Goal: Information Seeking & Learning: Learn about a topic

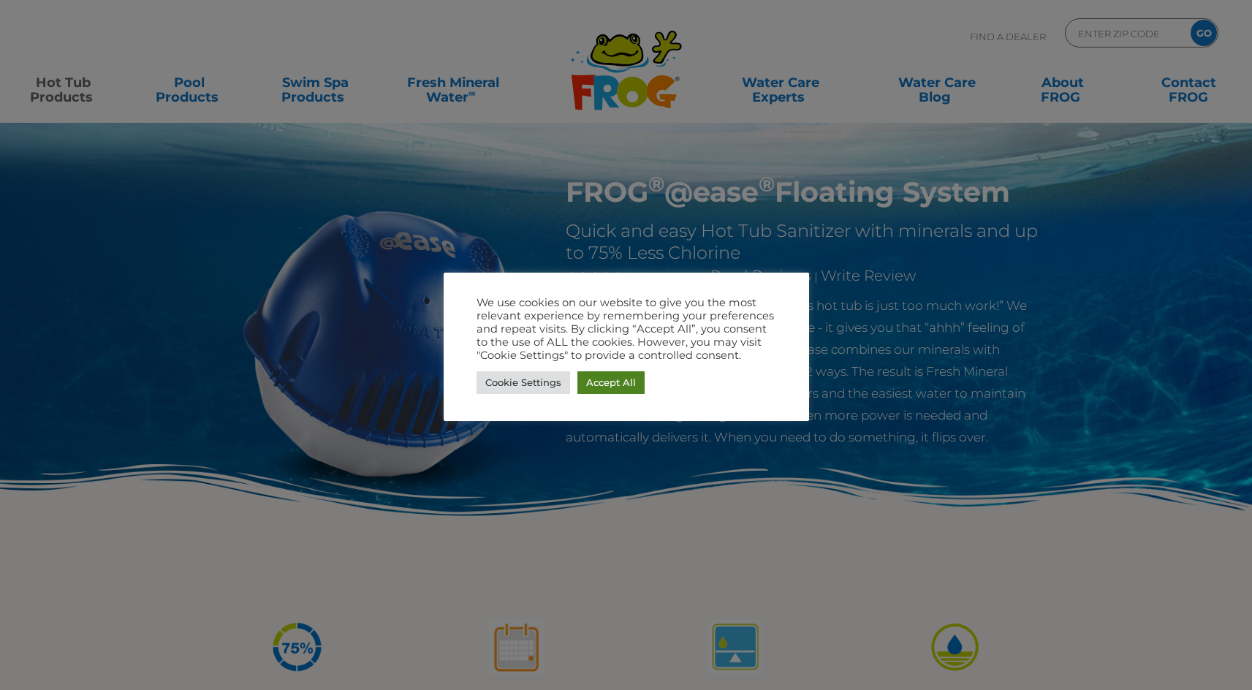
click at [604, 379] on link "Accept All" at bounding box center [610, 382] width 67 height 23
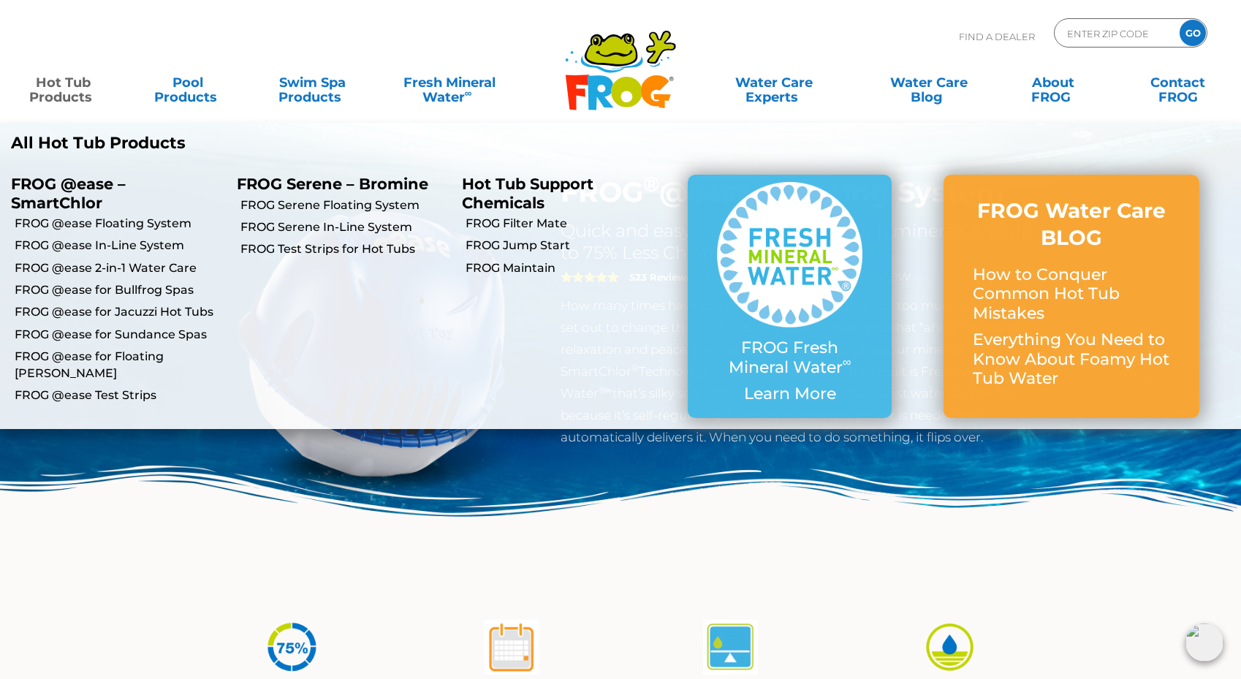
click at [63, 82] on link "Hot Tub Products" at bounding box center [63, 82] width 97 height 29
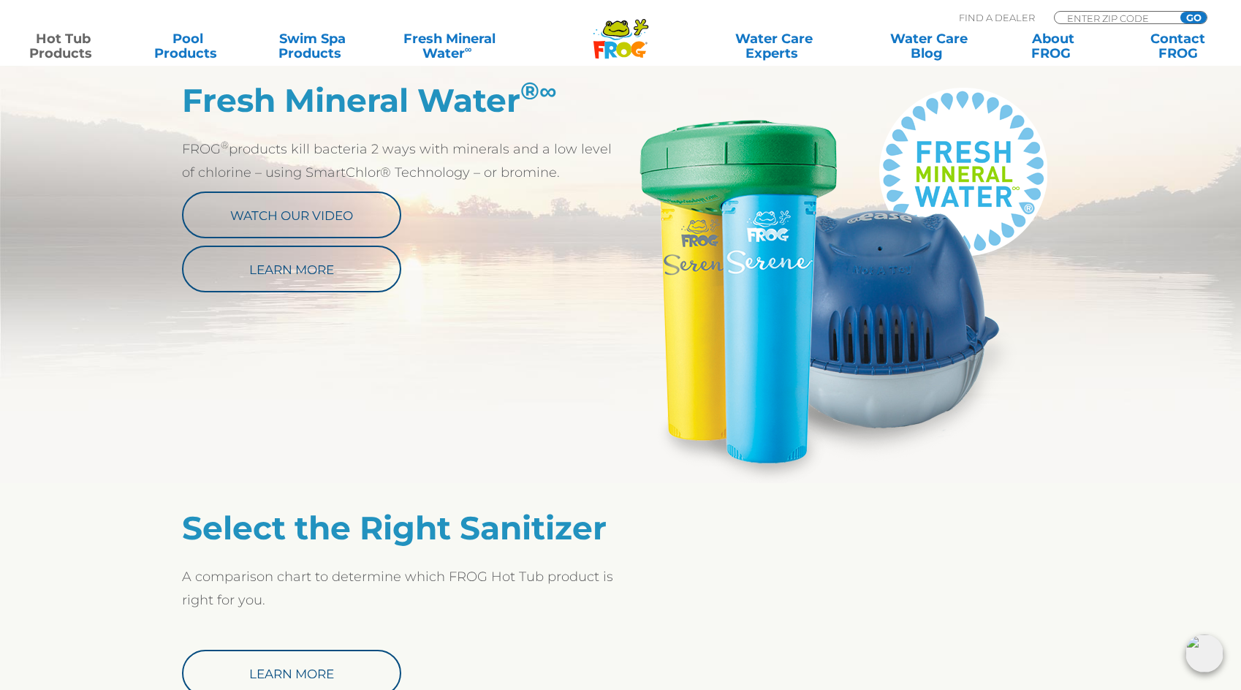
scroll to position [804, 0]
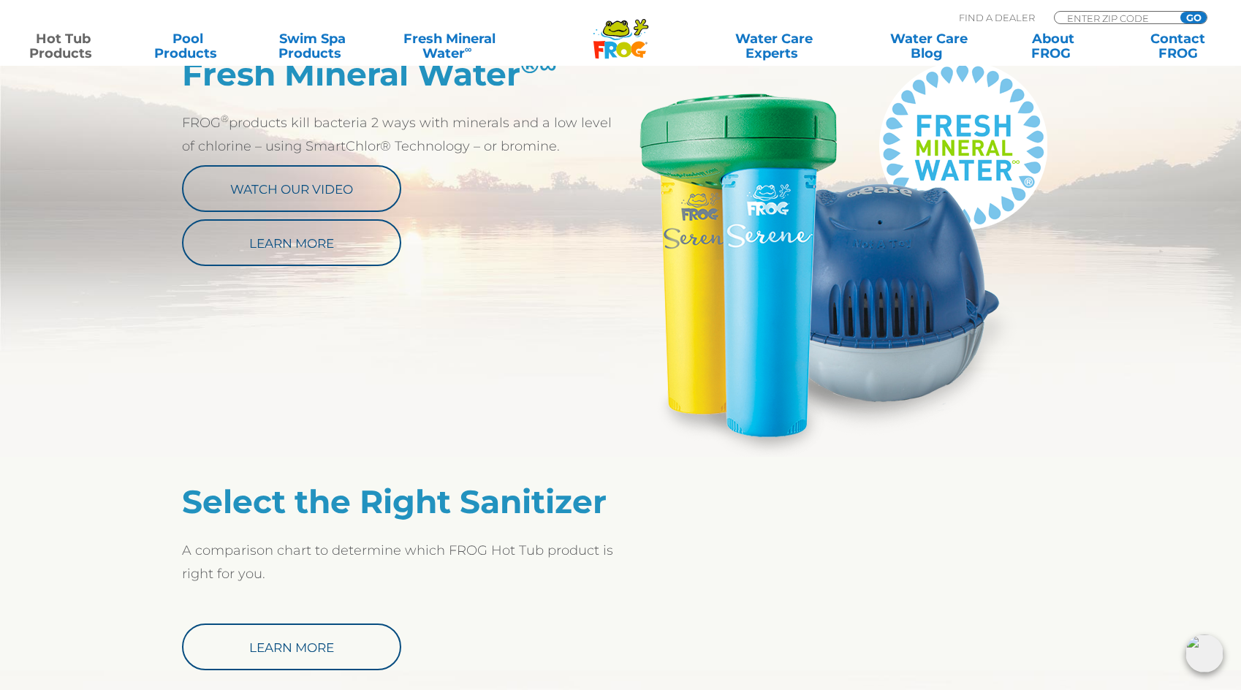
click at [898, 288] on img at bounding box center [840, 256] width 439 height 402
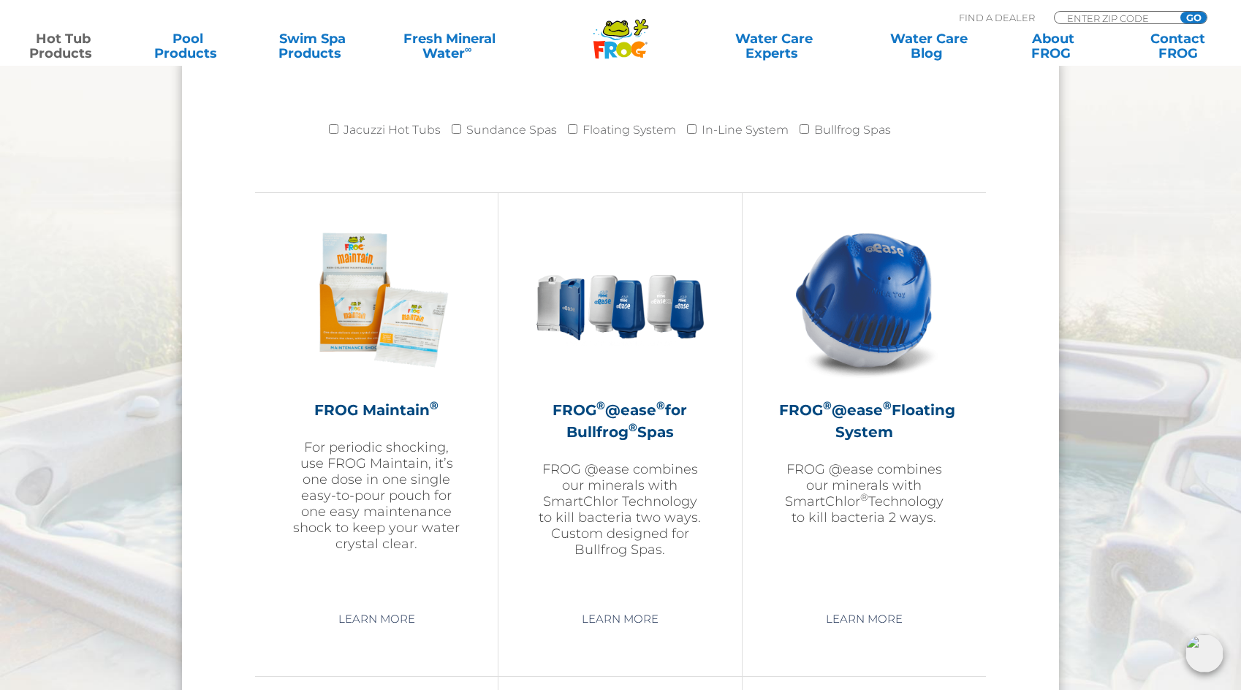
scroll to position [1608, 0]
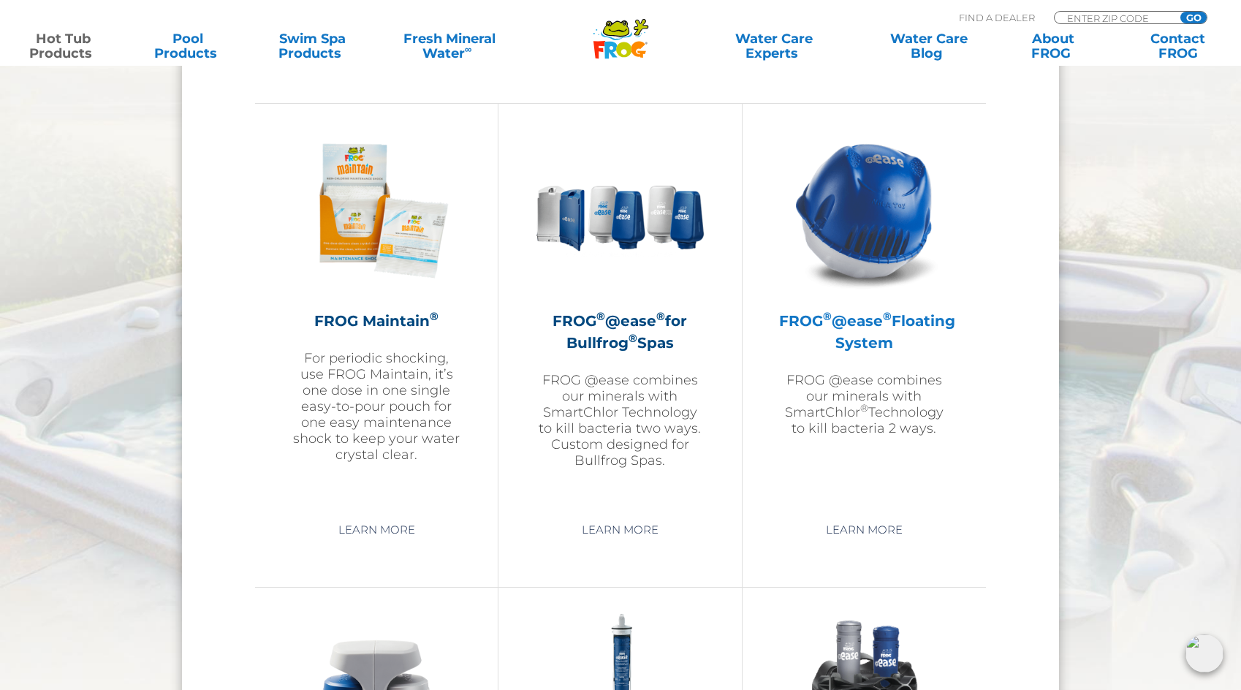
click at [877, 236] on img at bounding box center [864, 211] width 170 height 170
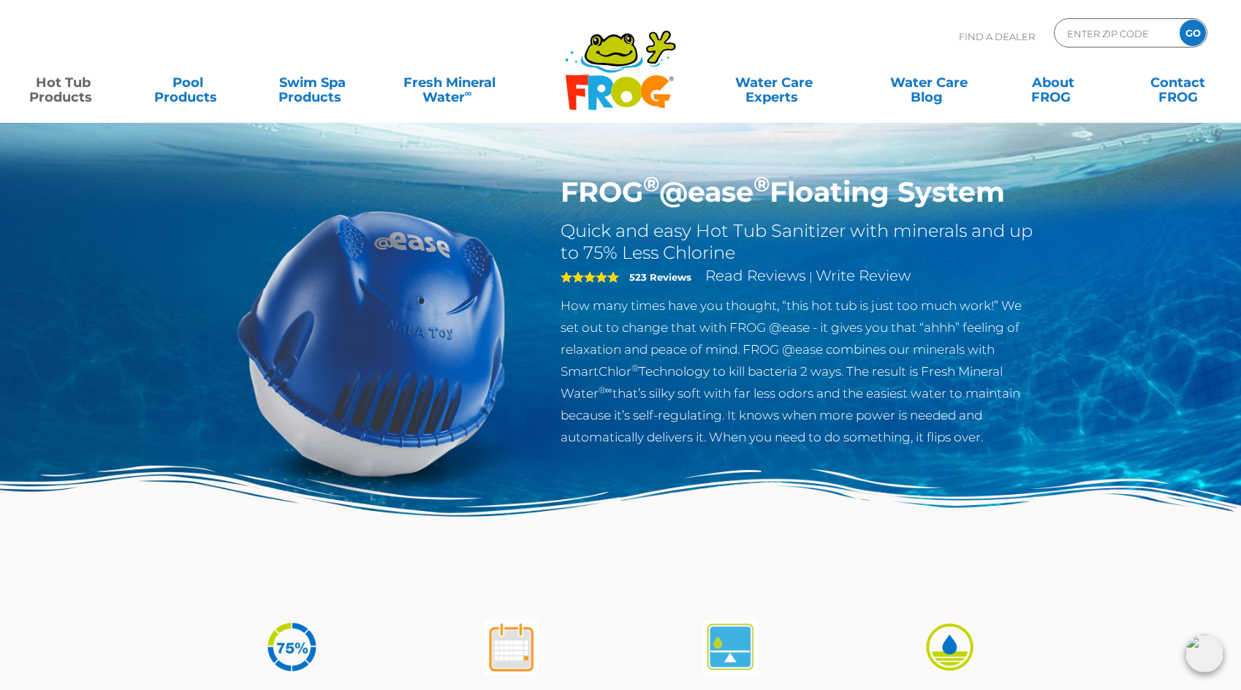
click at [468, 364] on img at bounding box center [371, 342] width 335 height 335
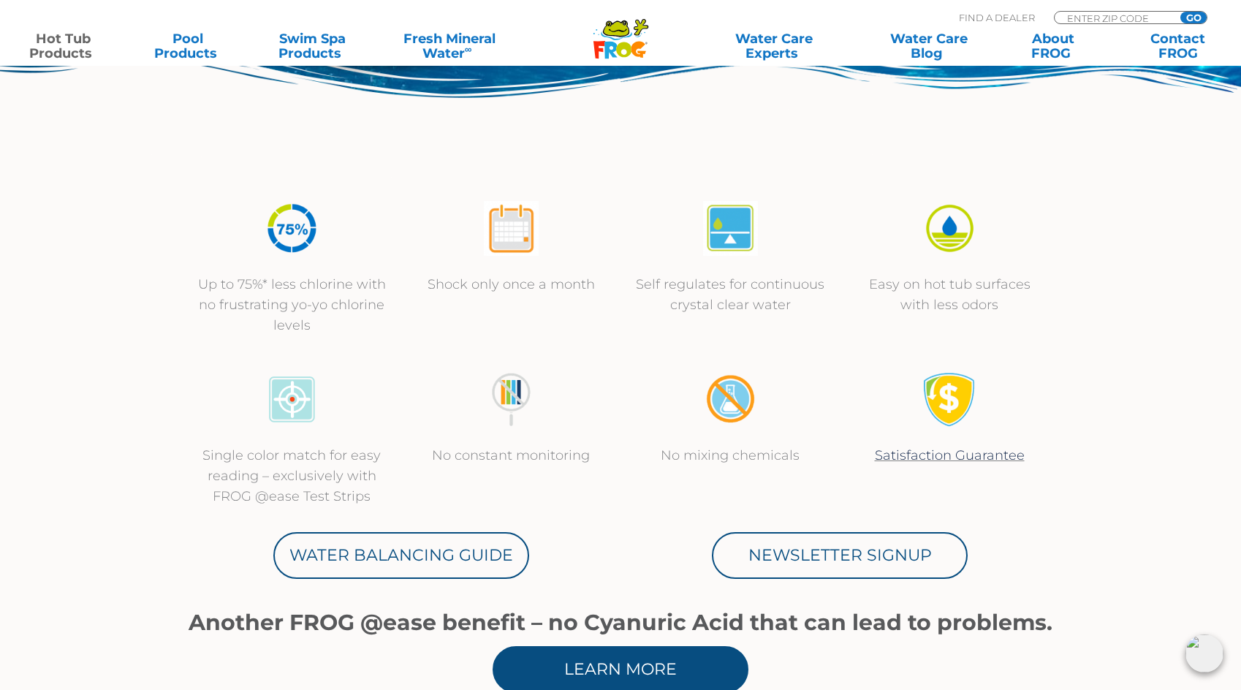
scroll to position [658, 0]
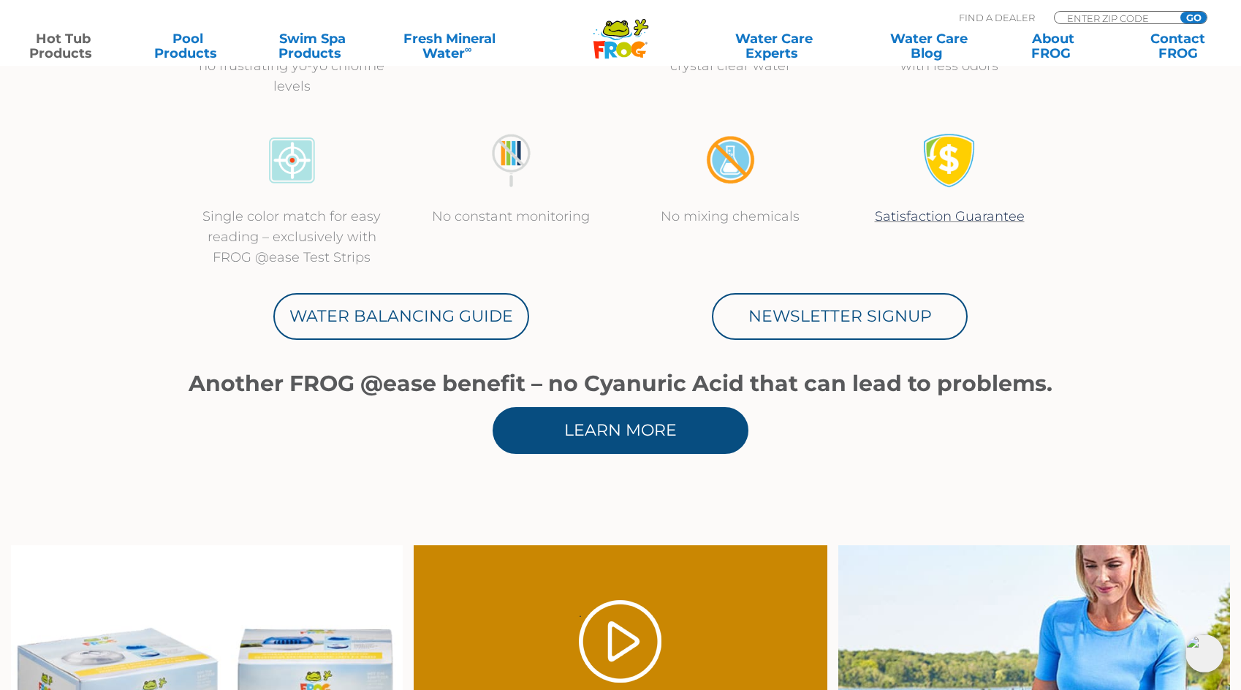
click at [664, 429] on link "Learn More" at bounding box center [621, 430] width 256 height 47
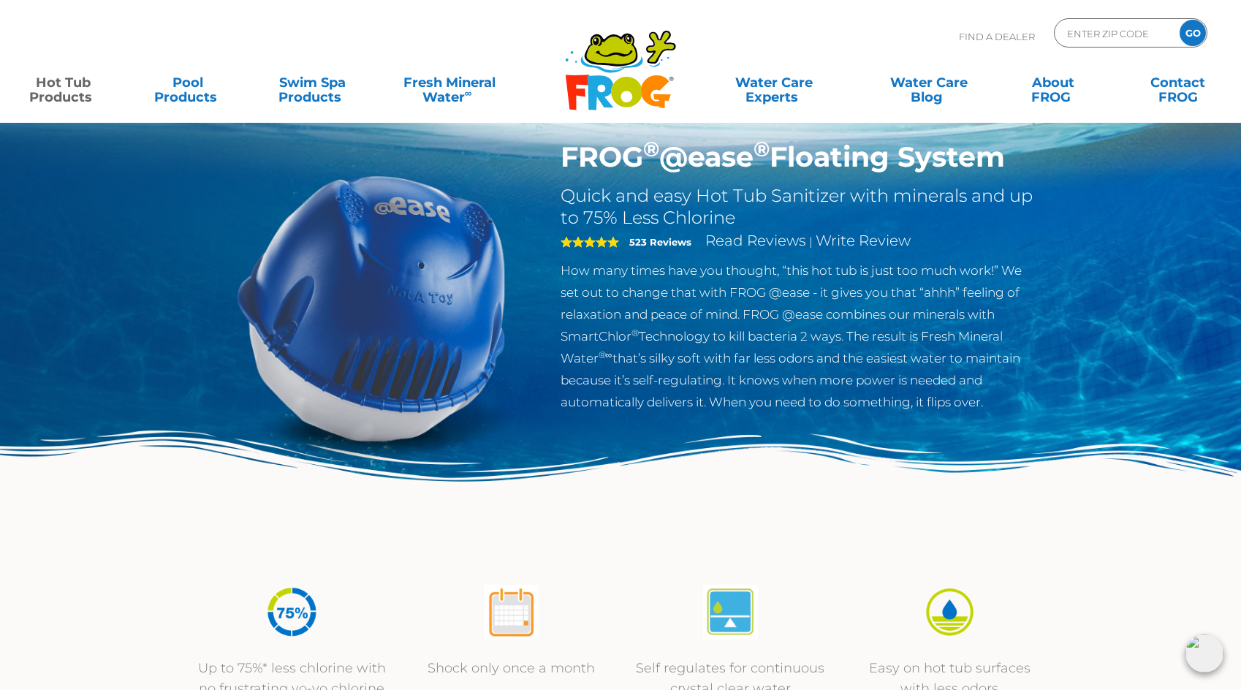
scroll to position [0, 0]
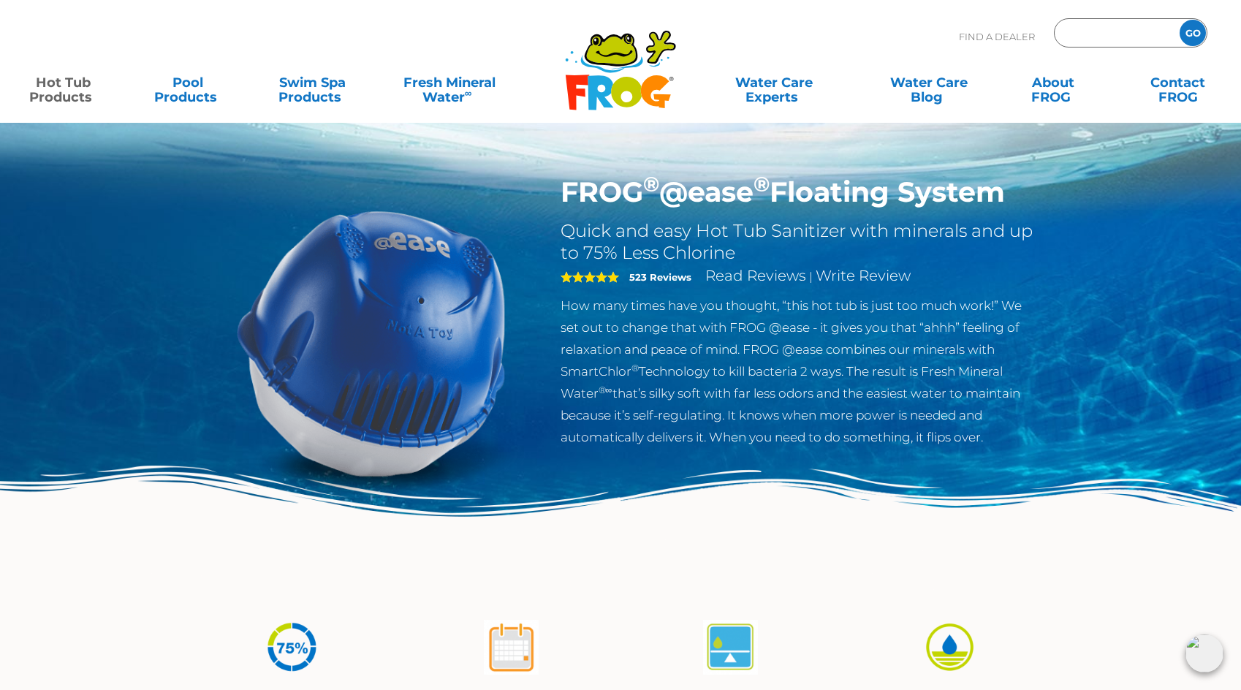
click at [1096, 27] on input "Zip Code Form" at bounding box center [1115, 33] width 99 height 21
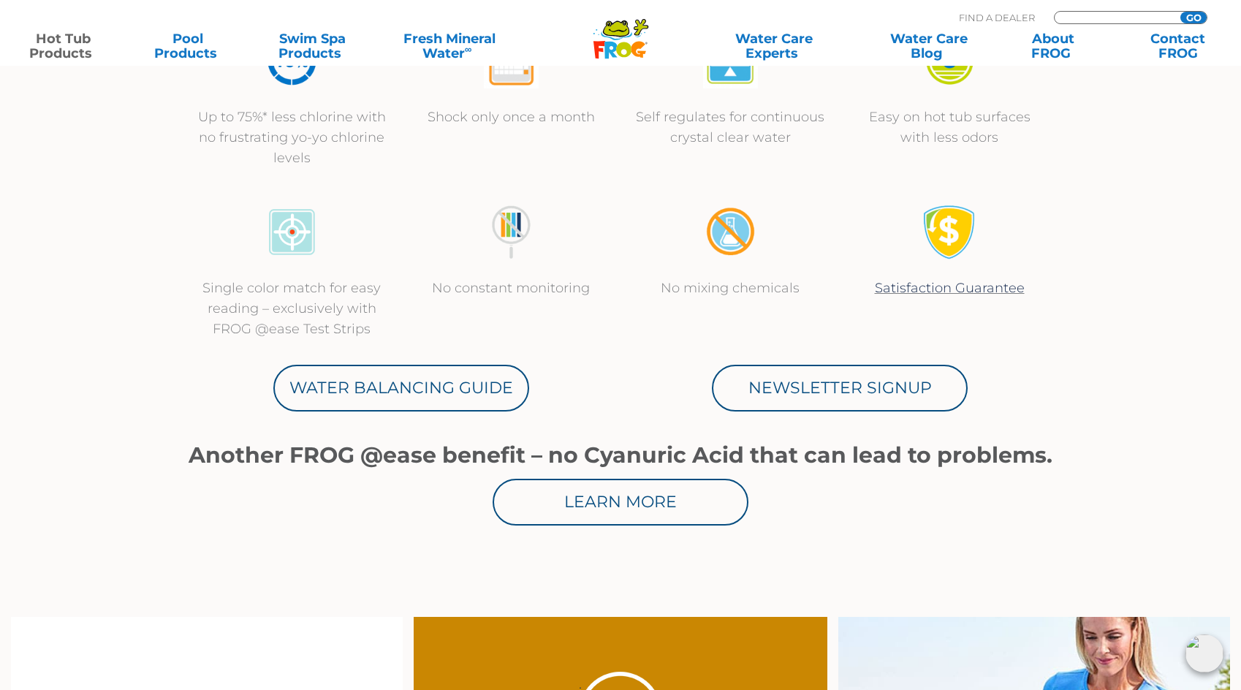
scroll to position [731, 0]
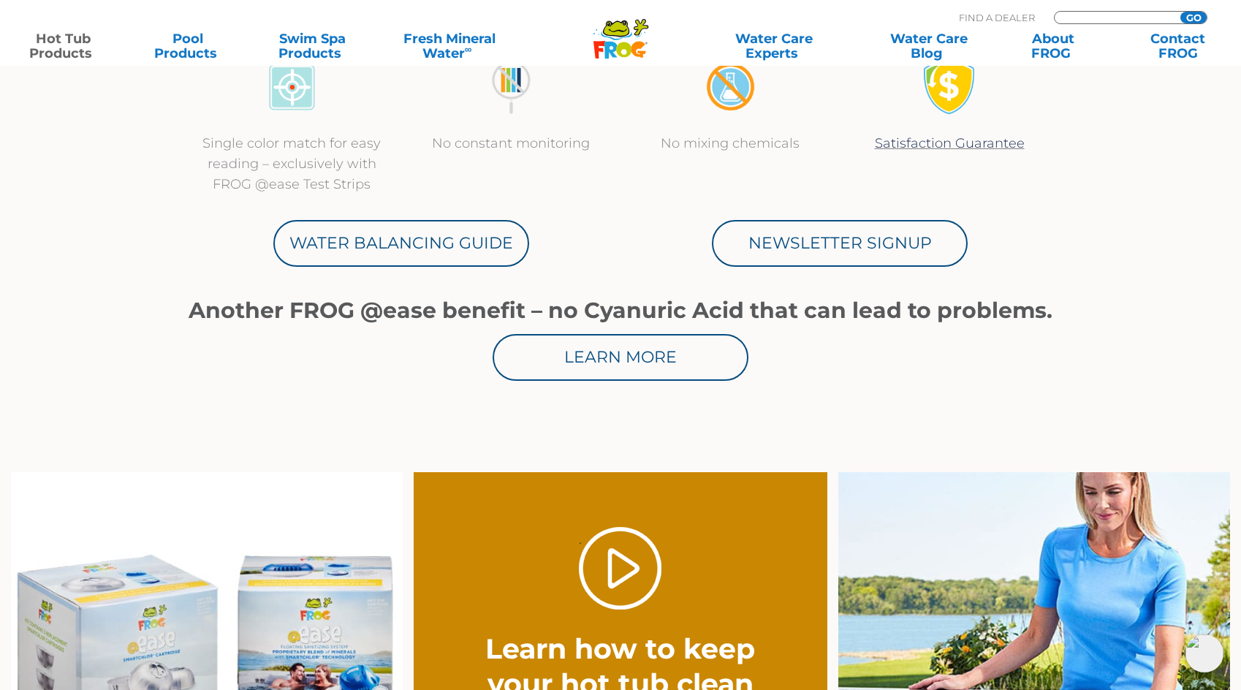
type input "ENTER ZIP CODE"
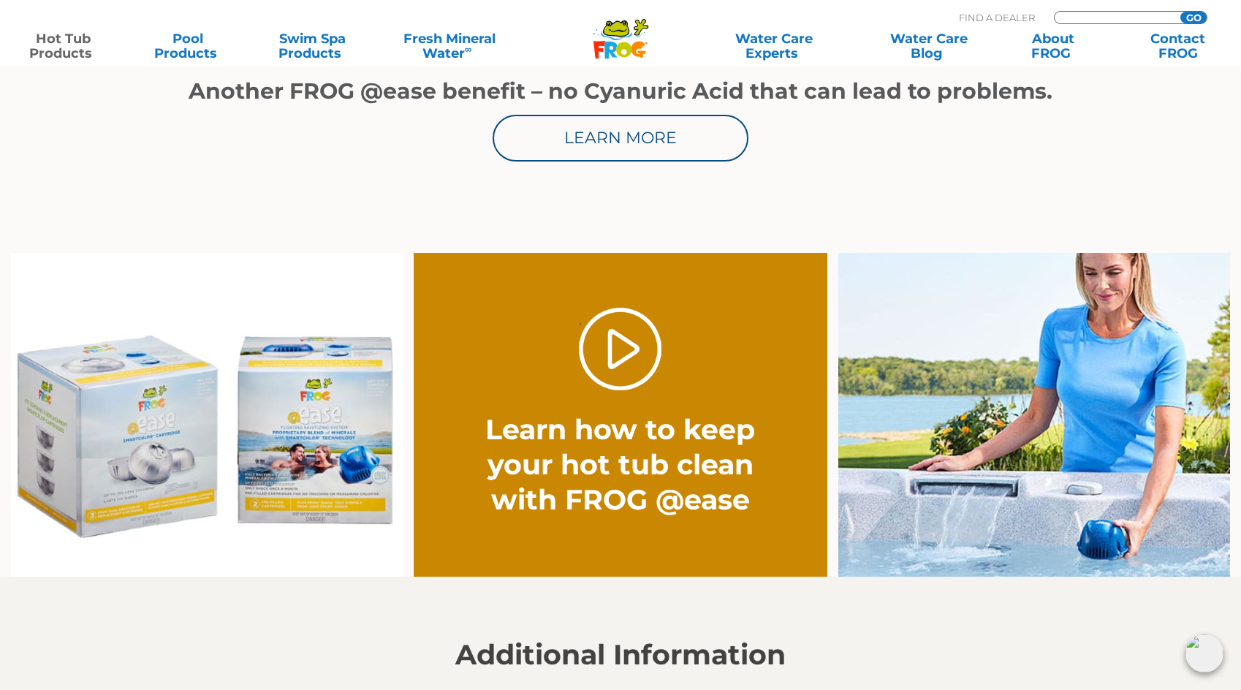
scroll to position [1023, 0]
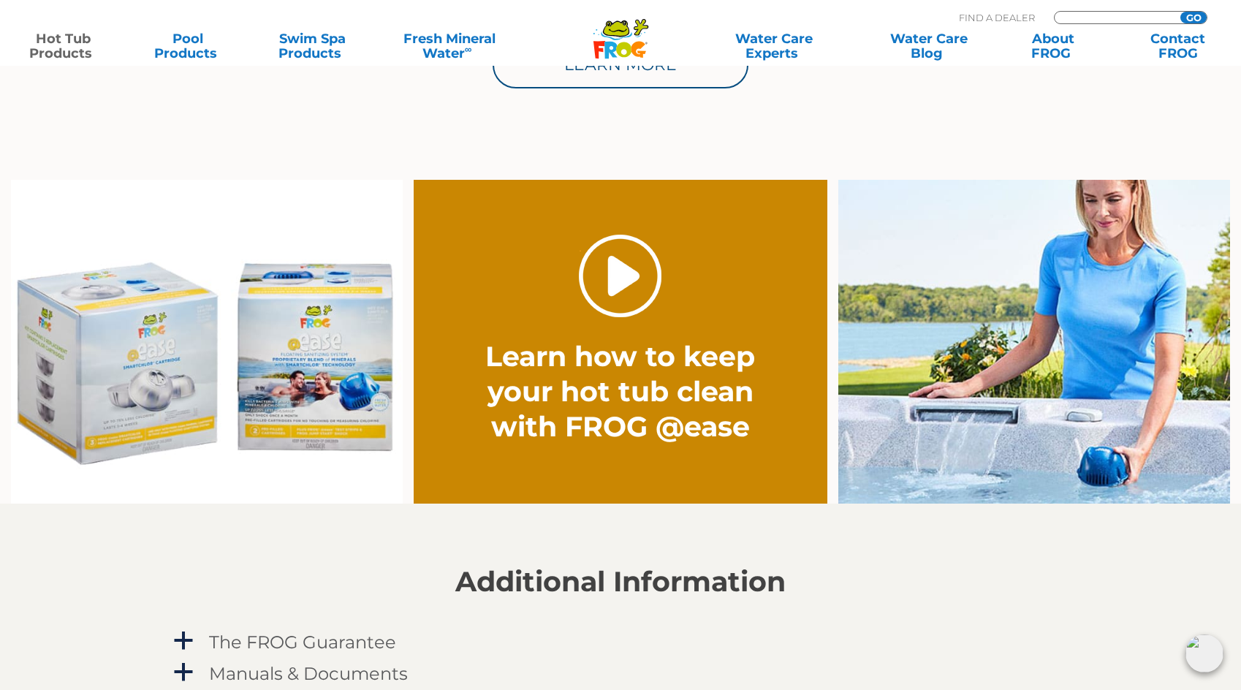
type input "ENTER ZIP CODE"
click at [630, 300] on link "." at bounding box center [620, 276] width 83 height 83
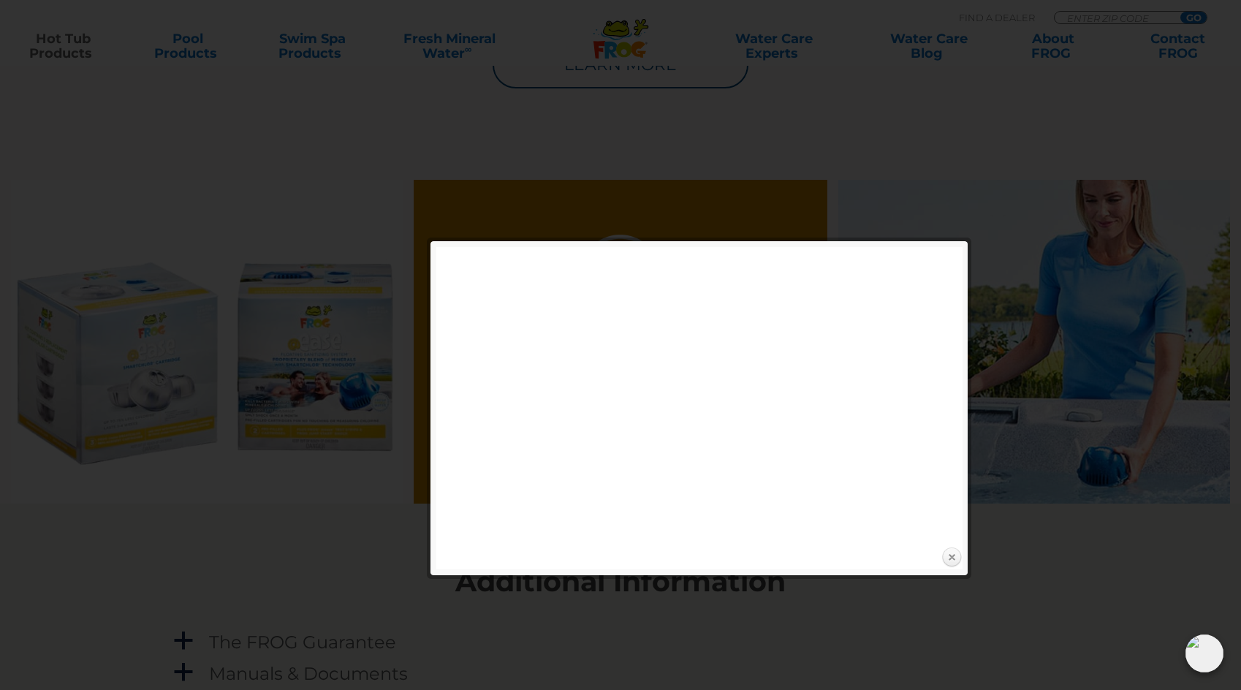
click at [957, 562] on link "Close" at bounding box center [952, 558] width 22 height 22
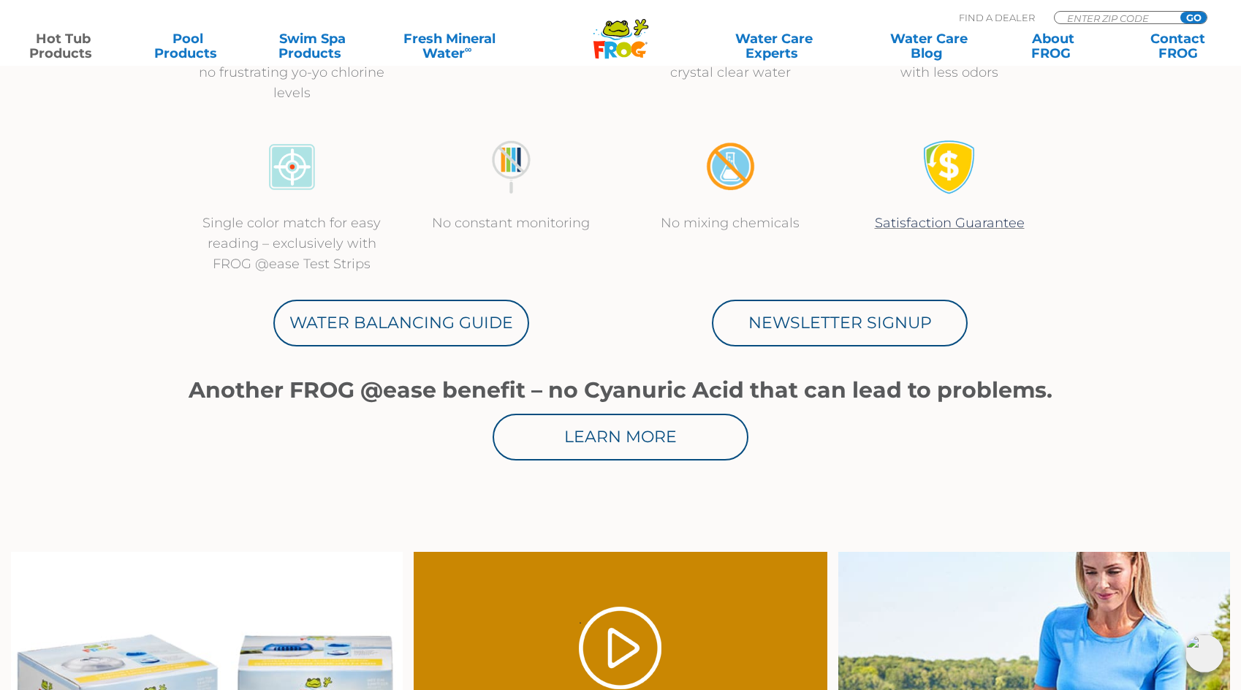
scroll to position [439, 0]
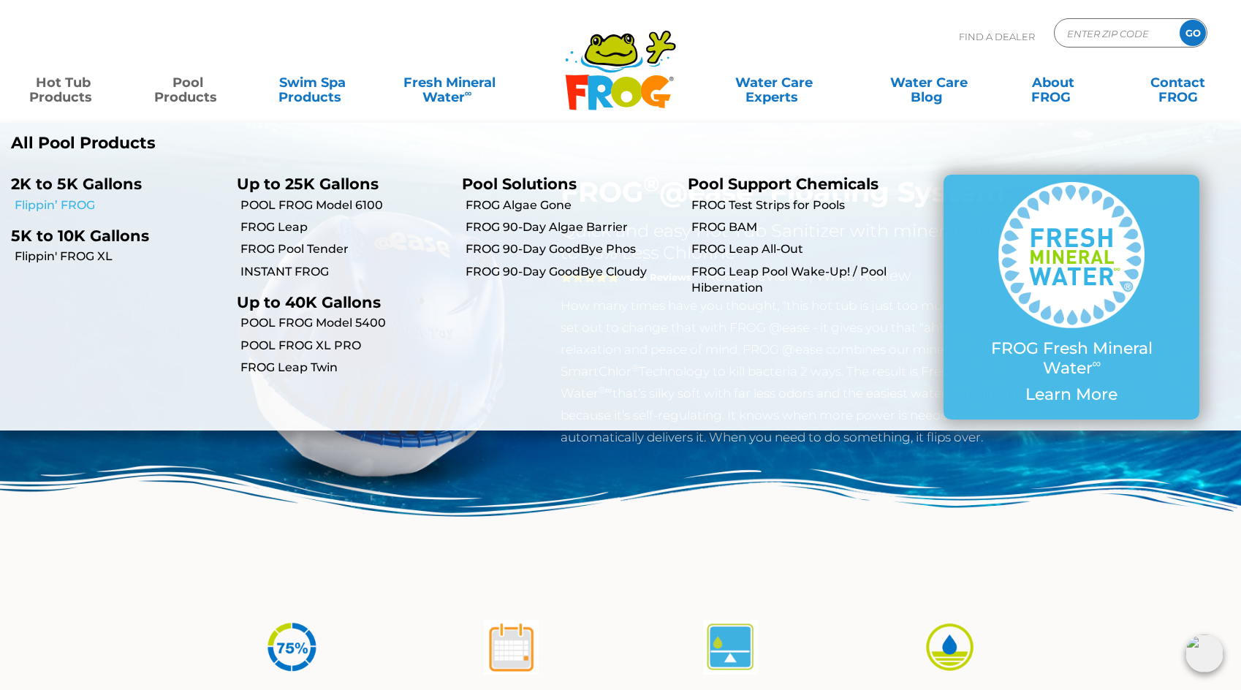
click at [76, 209] on link "Flippin’ FROG" at bounding box center [120, 205] width 211 height 16
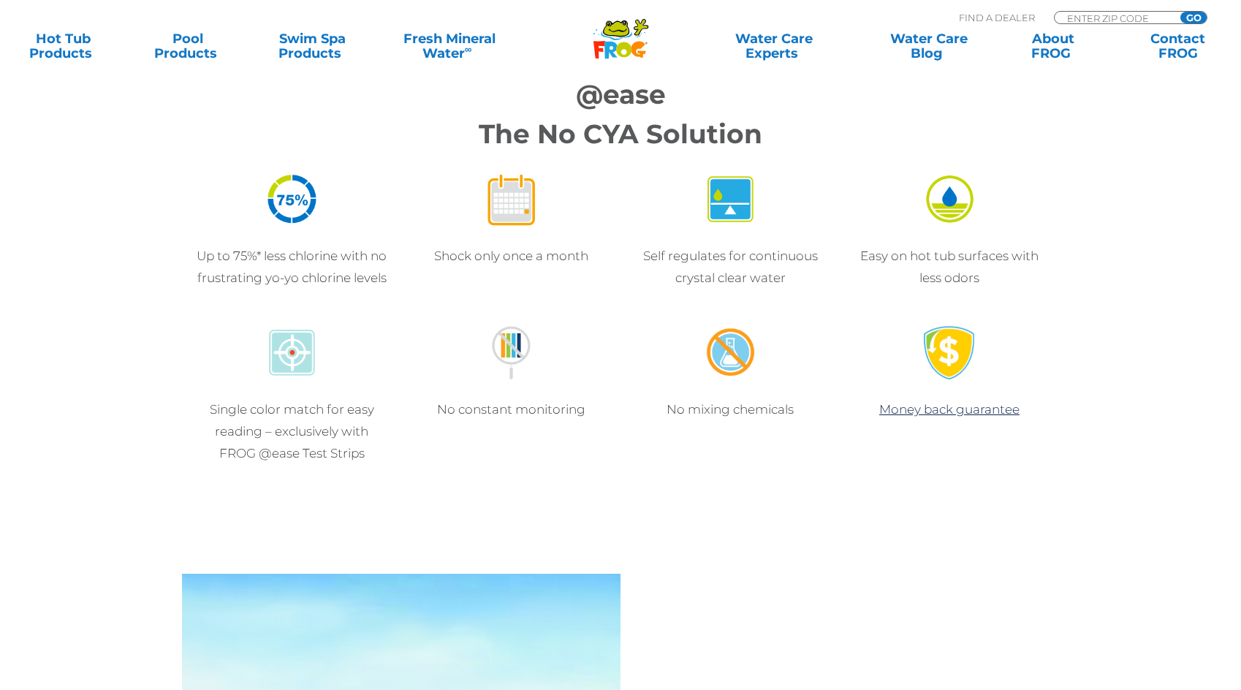
scroll to position [1169, 0]
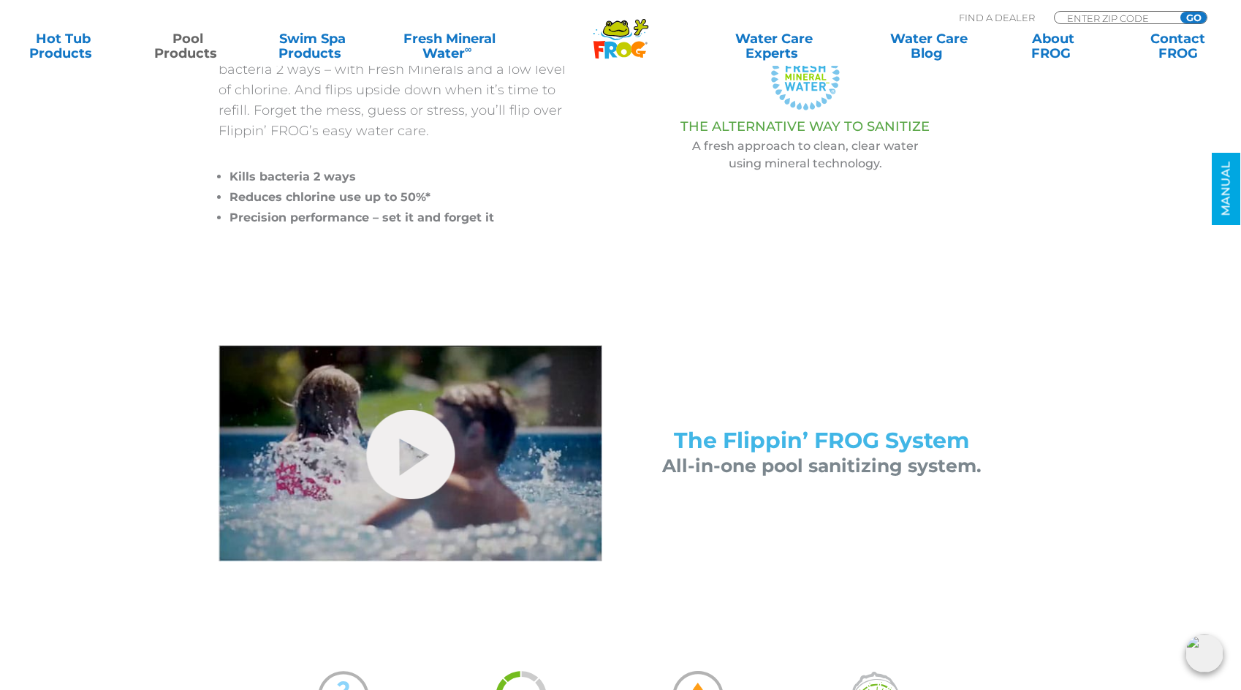
scroll to position [731, 0]
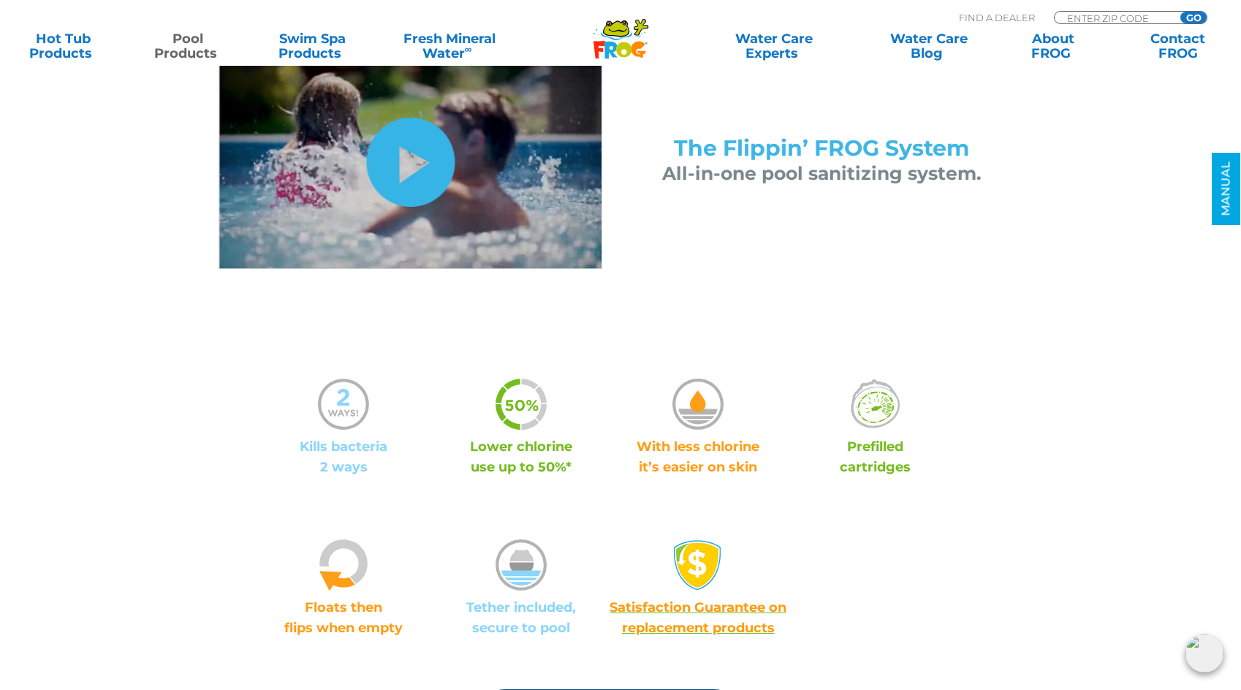
click at [427, 178] on link "hide-me" at bounding box center [410, 162] width 88 height 89
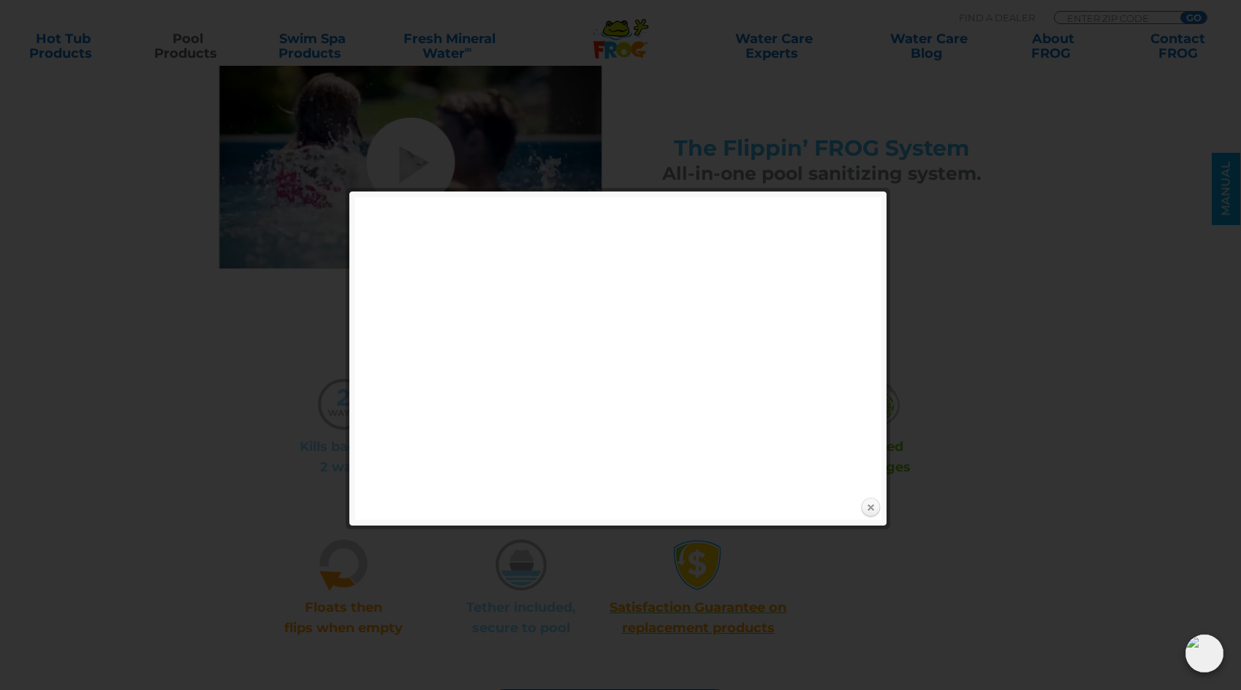
click at [874, 510] on link "Close" at bounding box center [870, 508] width 22 height 22
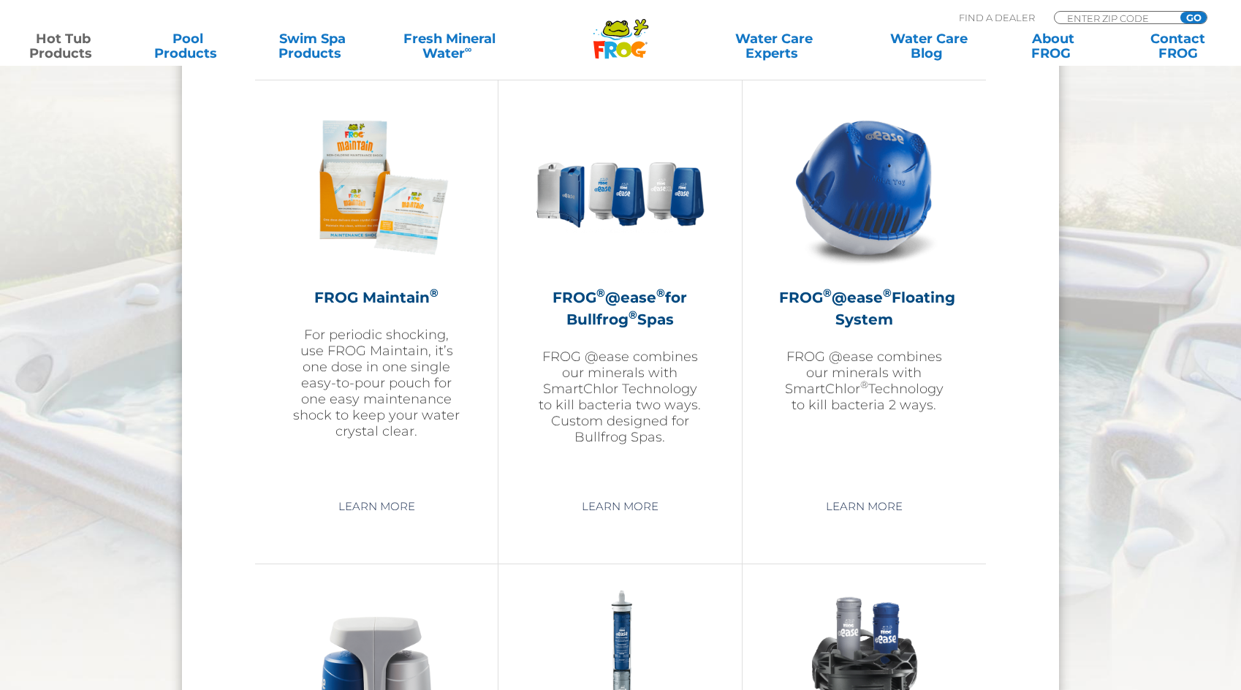
scroll to position [1608, 0]
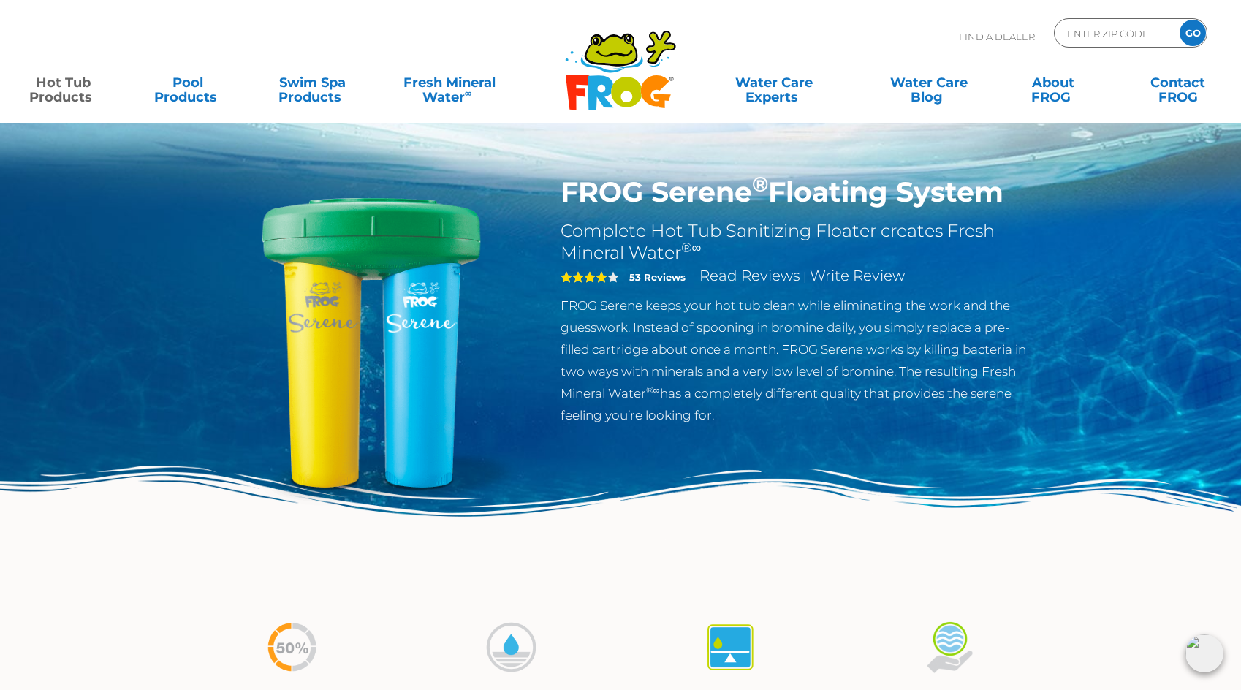
click at [1062, 456] on div "FROG Serene ® Floating System Complete Hot Tub Sanitizing Floater creates Fresh…" at bounding box center [620, 301] width 1241 height 602
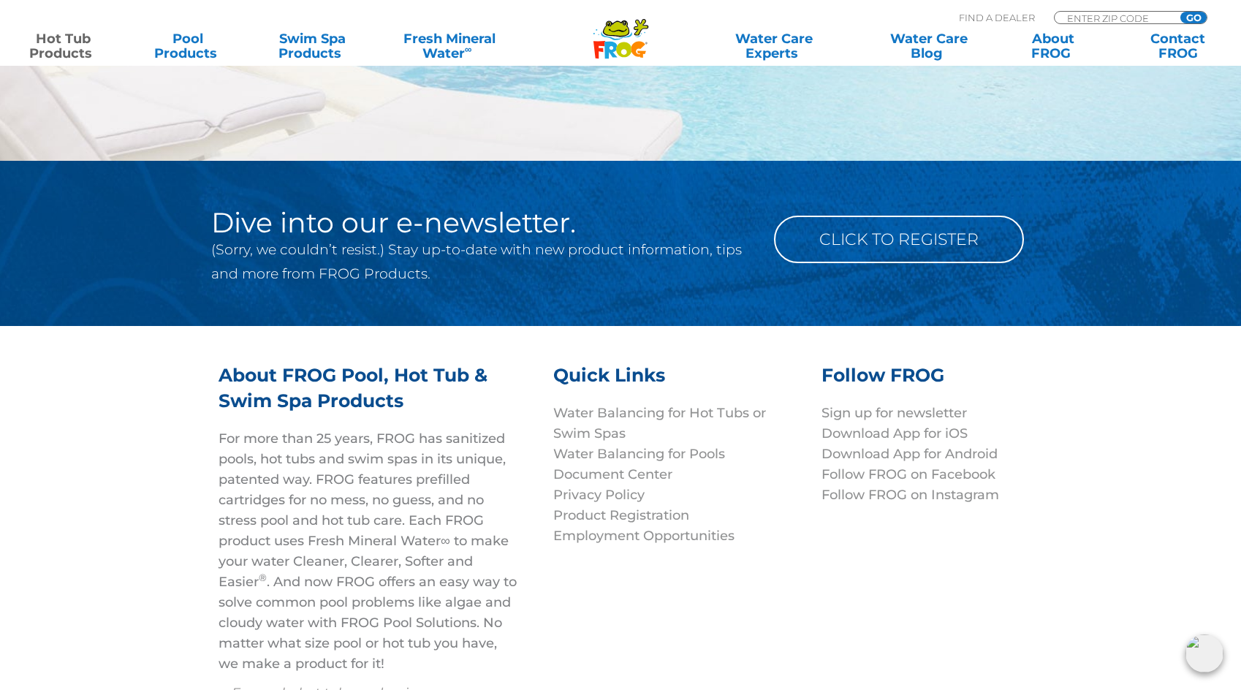
scroll to position [4093, 0]
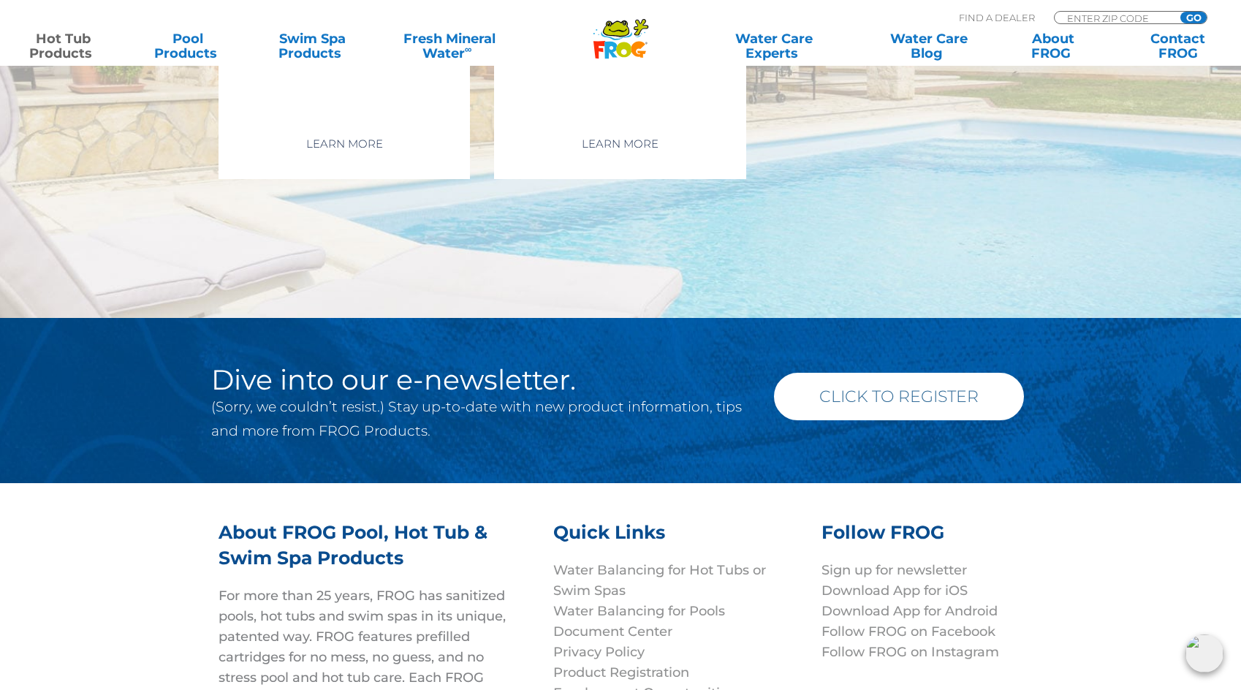
click at [994, 415] on link "Click to Register" at bounding box center [899, 397] width 250 height 48
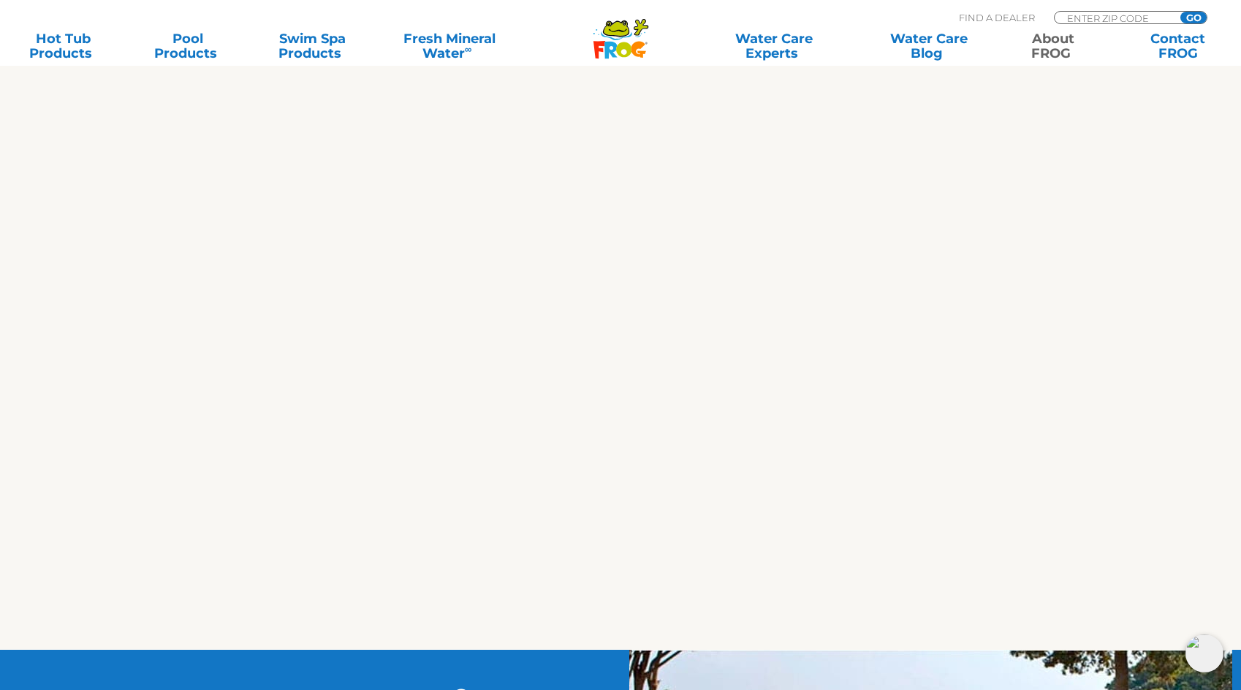
scroll to position [439, 0]
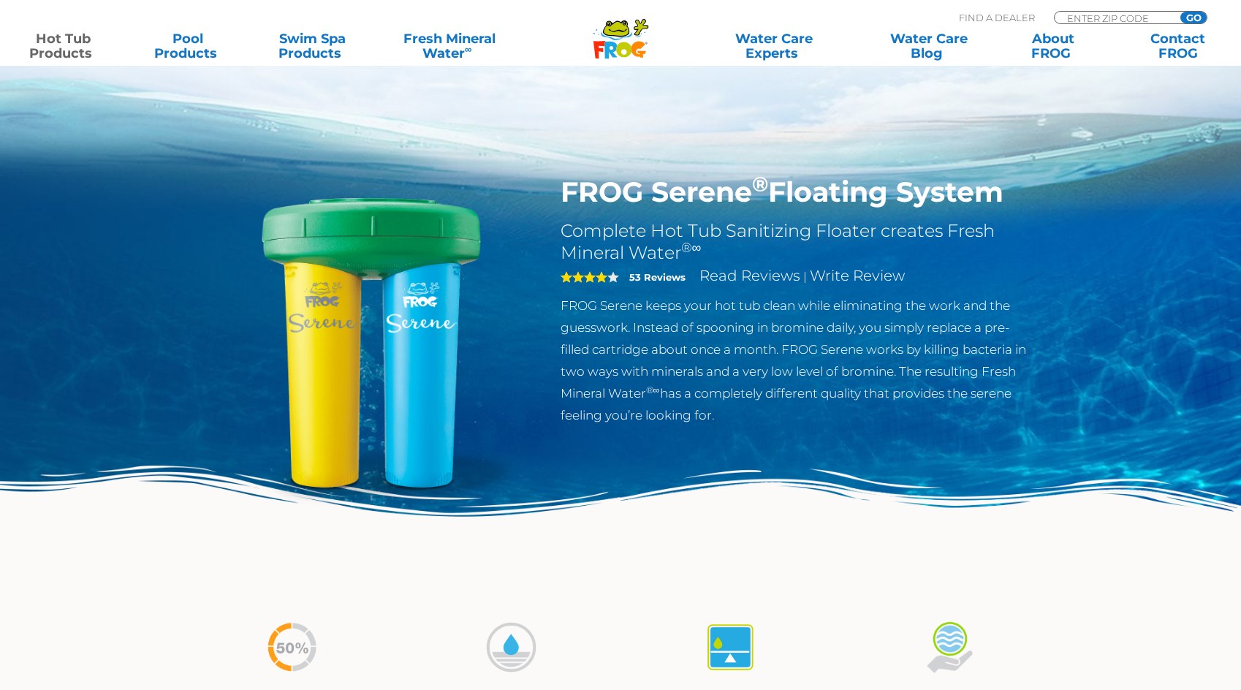
scroll to position [3182, 0]
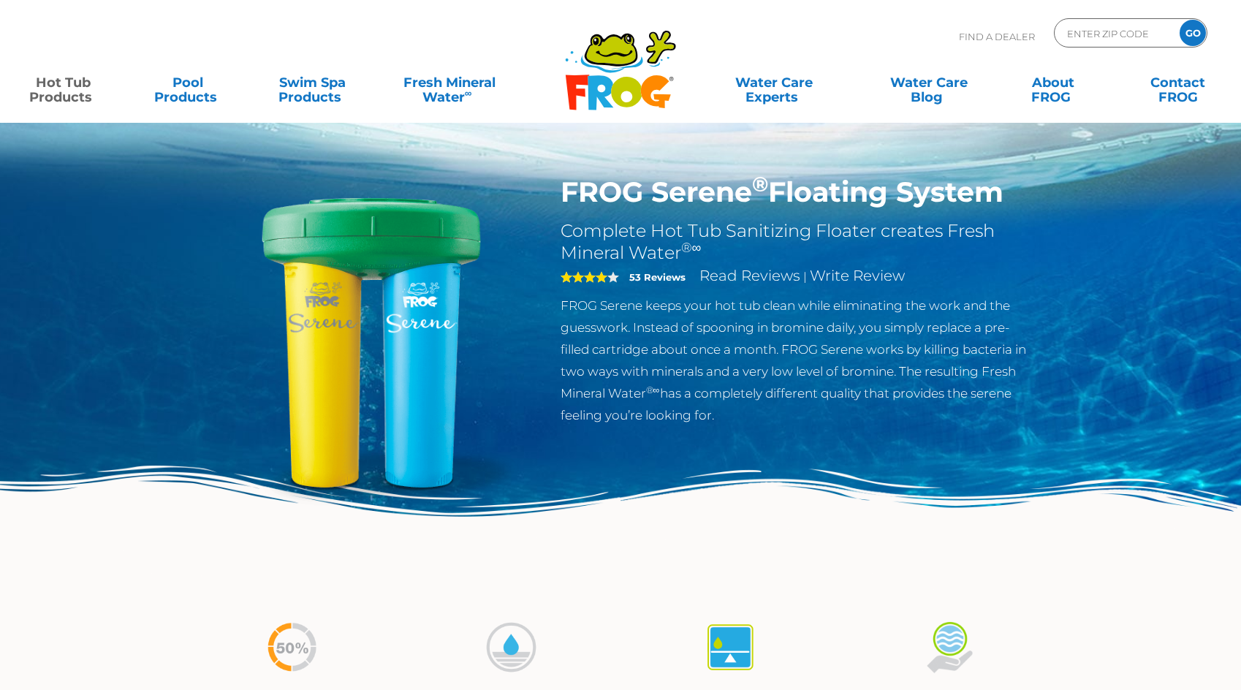
click at [44, 87] on link "Hot Tub Products" at bounding box center [63, 82] width 97 height 29
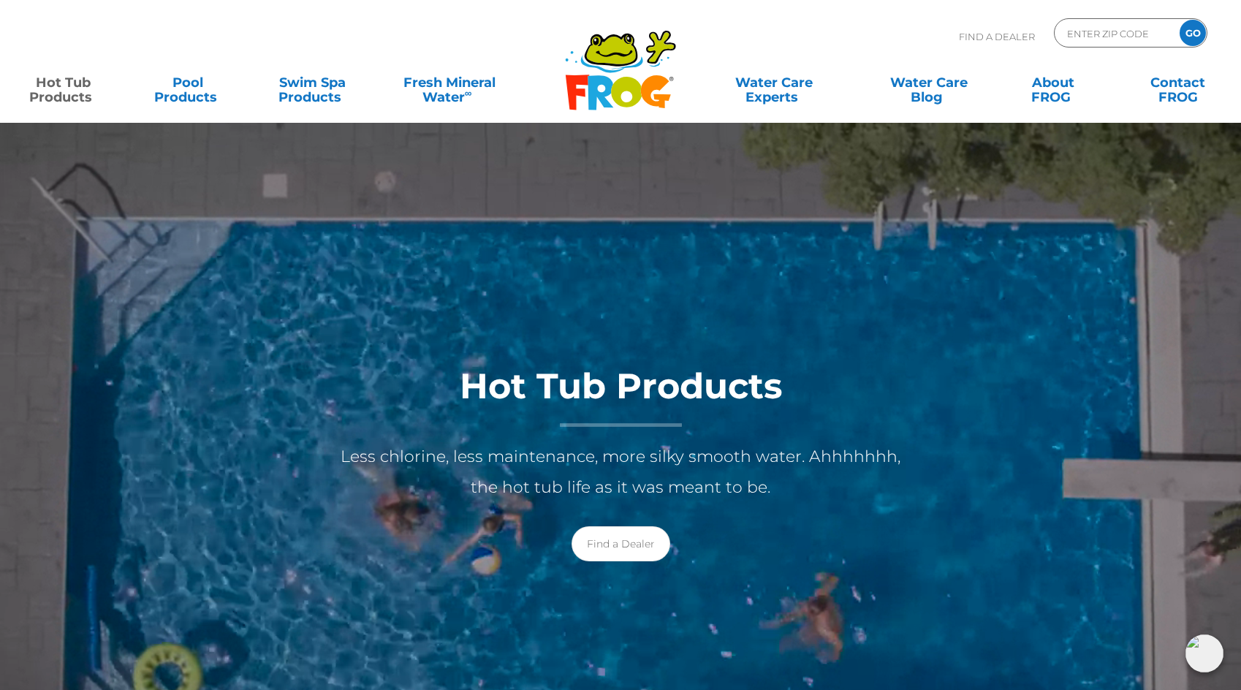
click at [67, 96] on link "Hot Tub Products" at bounding box center [63, 82] width 97 height 29
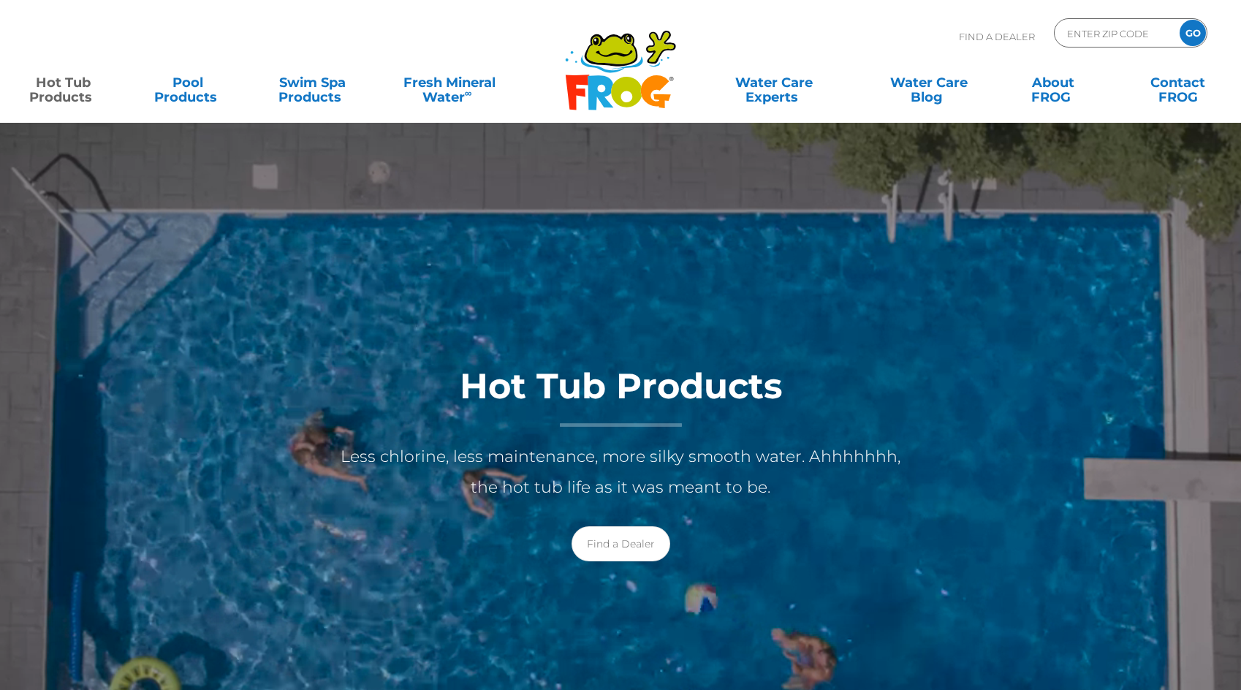
click at [77, 89] on link "Hot Tub Products" at bounding box center [63, 82] width 97 height 29
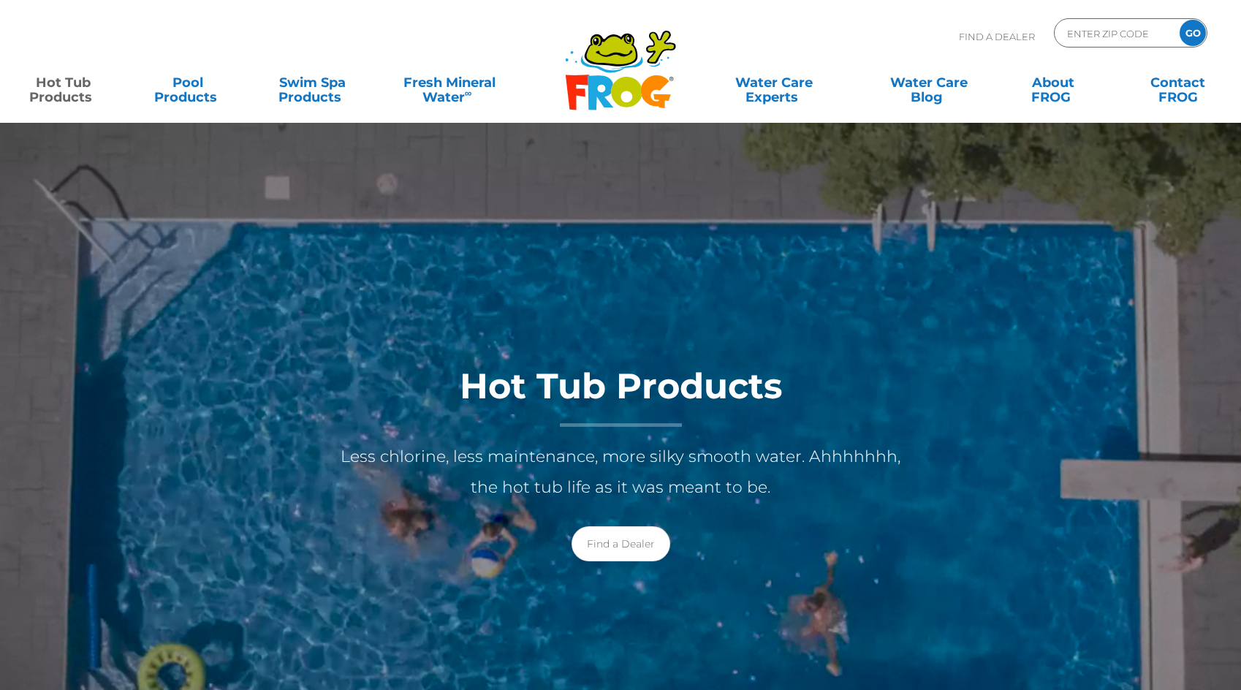
click at [79, 96] on link "Hot Tub Products" at bounding box center [63, 82] width 97 height 29
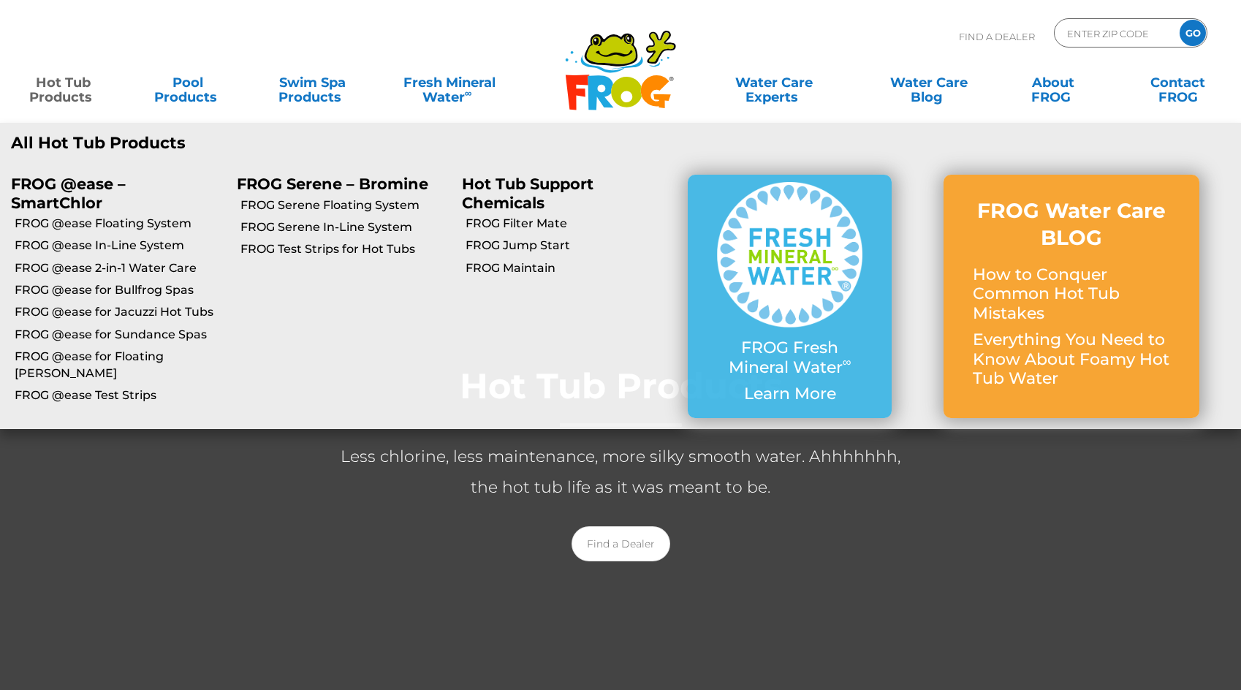
click at [59, 94] on link "Hot Tub Products" at bounding box center [63, 82] width 97 height 29
click at [63, 79] on link "Hot Tub Products" at bounding box center [63, 82] width 97 height 29
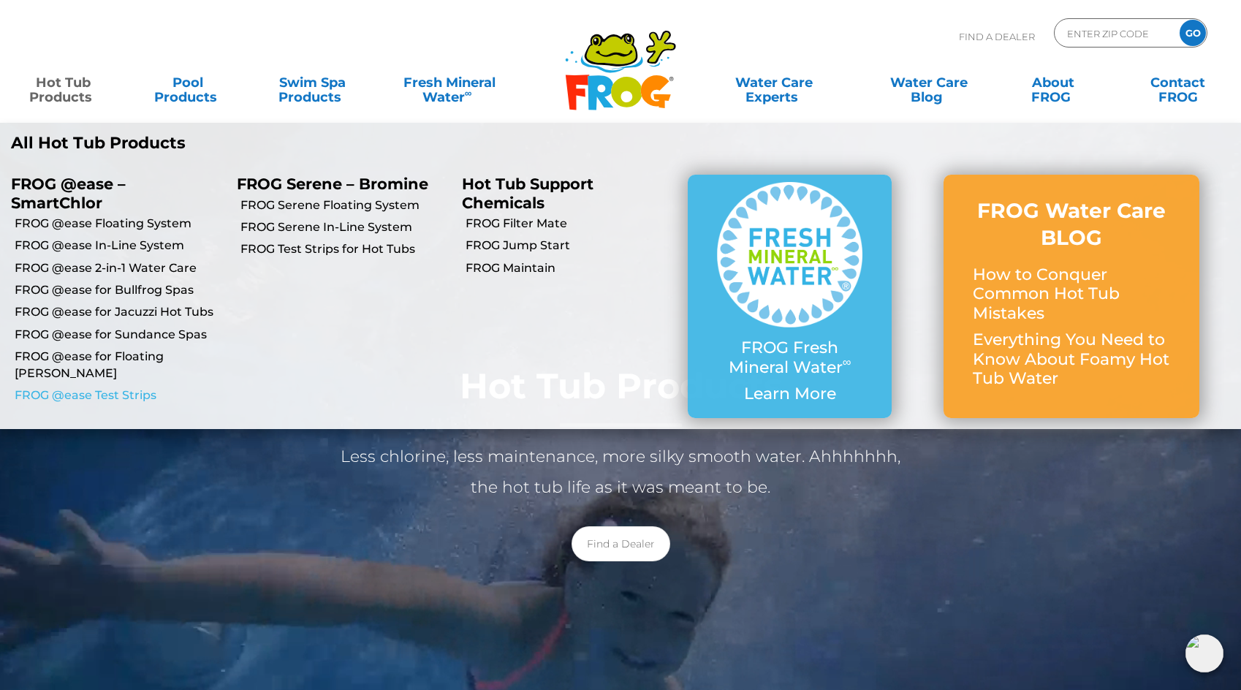
click at [113, 387] on link "FROG @ease Test Strips" at bounding box center [120, 395] width 211 height 16
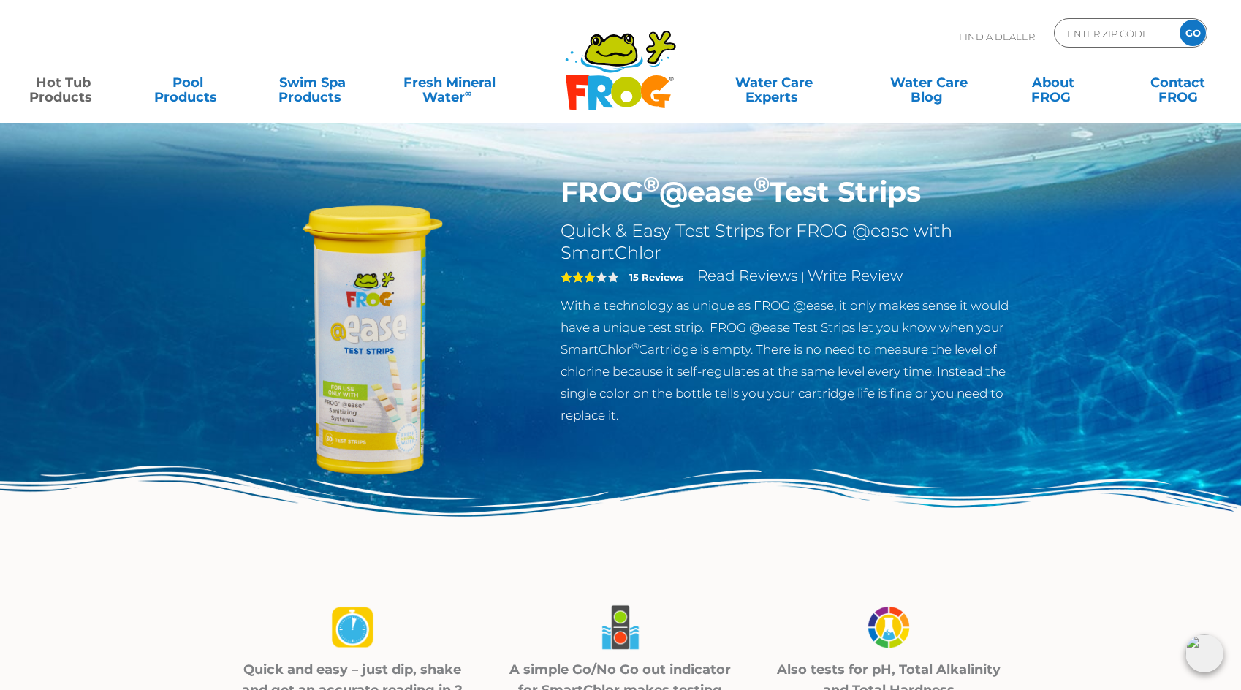
click at [442, 316] on img at bounding box center [371, 342] width 335 height 335
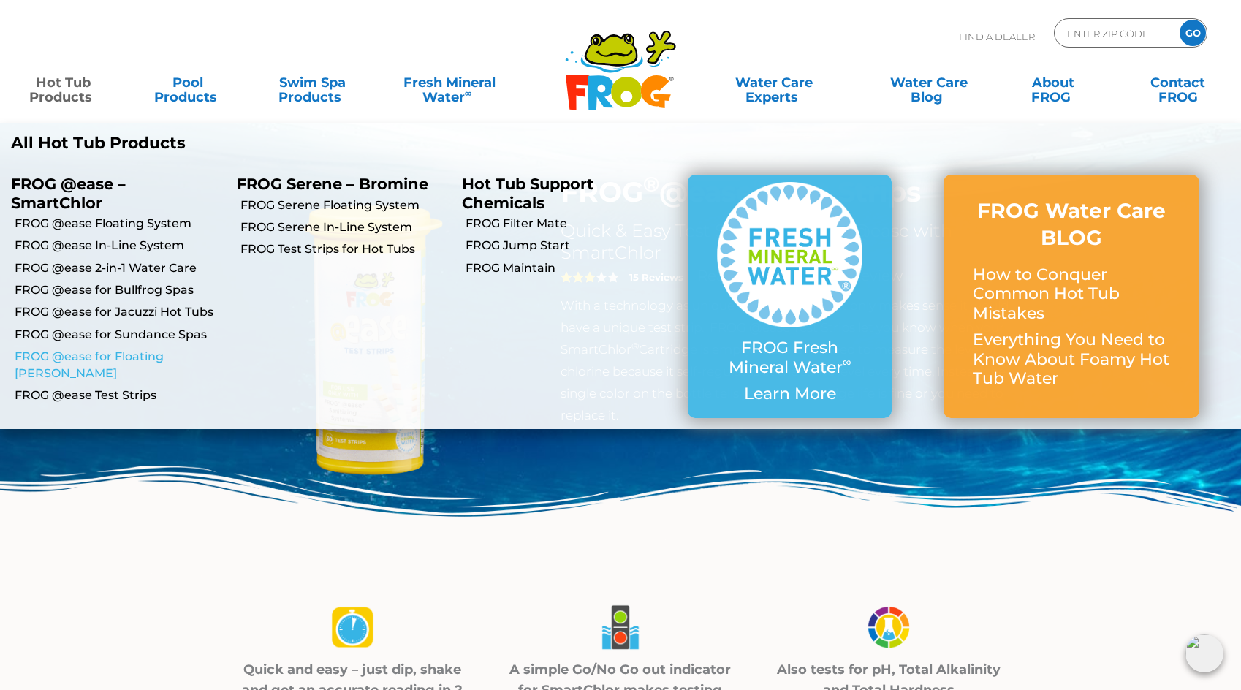
click at [145, 358] on link "FROG @ease for Floating [PERSON_NAME]" at bounding box center [120, 365] width 211 height 33
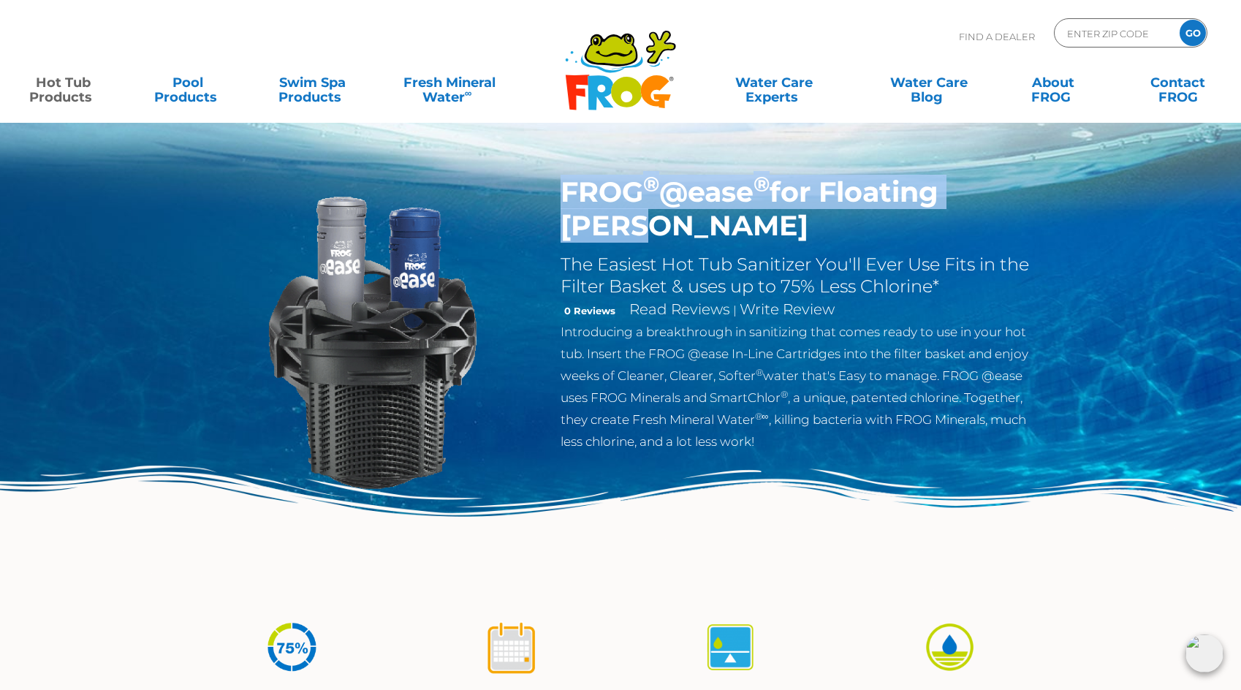
drag, startPoint x: 1047, startPoint y: 194, endPoint x: 560, endPoint y: 160, distance: 488.0
click at [560, 160] on div "FROG ® @ease ® for Floating Weir The Easiest Hot Tub Sanitizer You'll Ever Use …" at bounding box center [620, 301] width 1241 height 602
copy h1 "FROG ® @ease ® for Floating Weir"
click at [56, 95] on link "Hot Tub Products" at bounding box center [63, 82] width 97 height 29
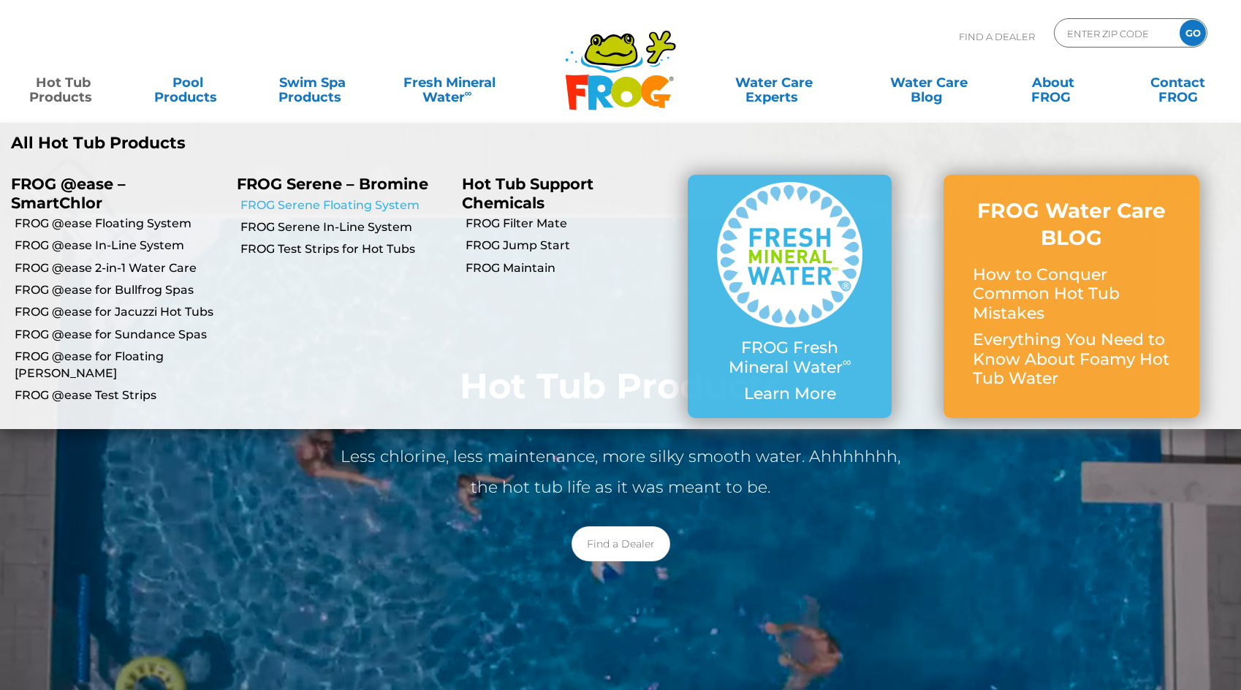
click at [289, 200] on link "FROG Serene Floating System" at bounding box center [345, 205] width 211 height 16
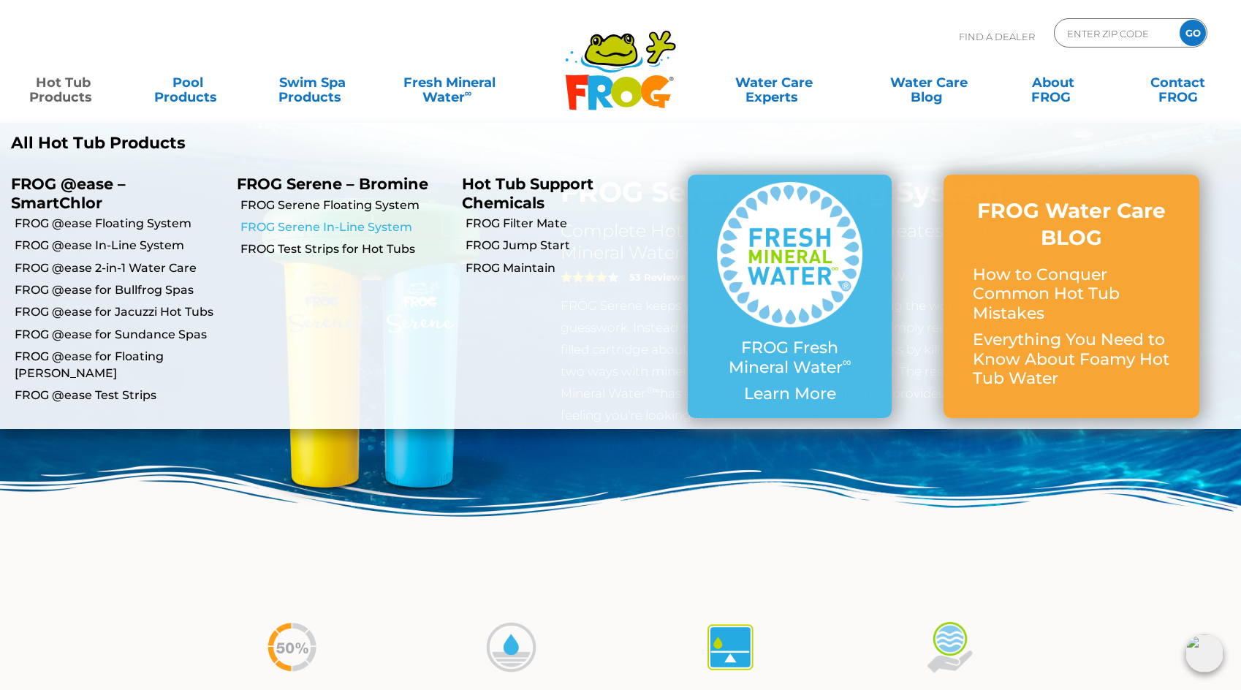
click at [322, 221] on link "FROG Serene In-Line System" at bounding box center [345, 227] width 211 height 16
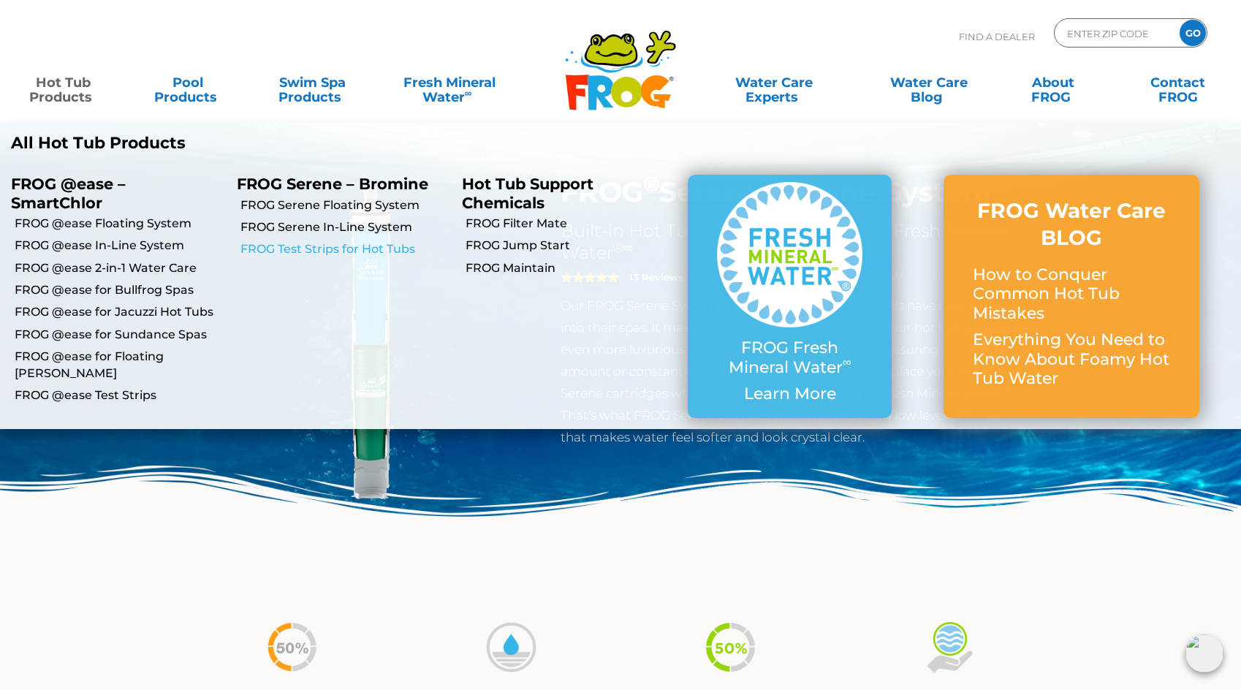
click at [321, 245] on link "FROG Test Strips for Hot Tubs" at bounding box center [345, 249] width 211 height 16
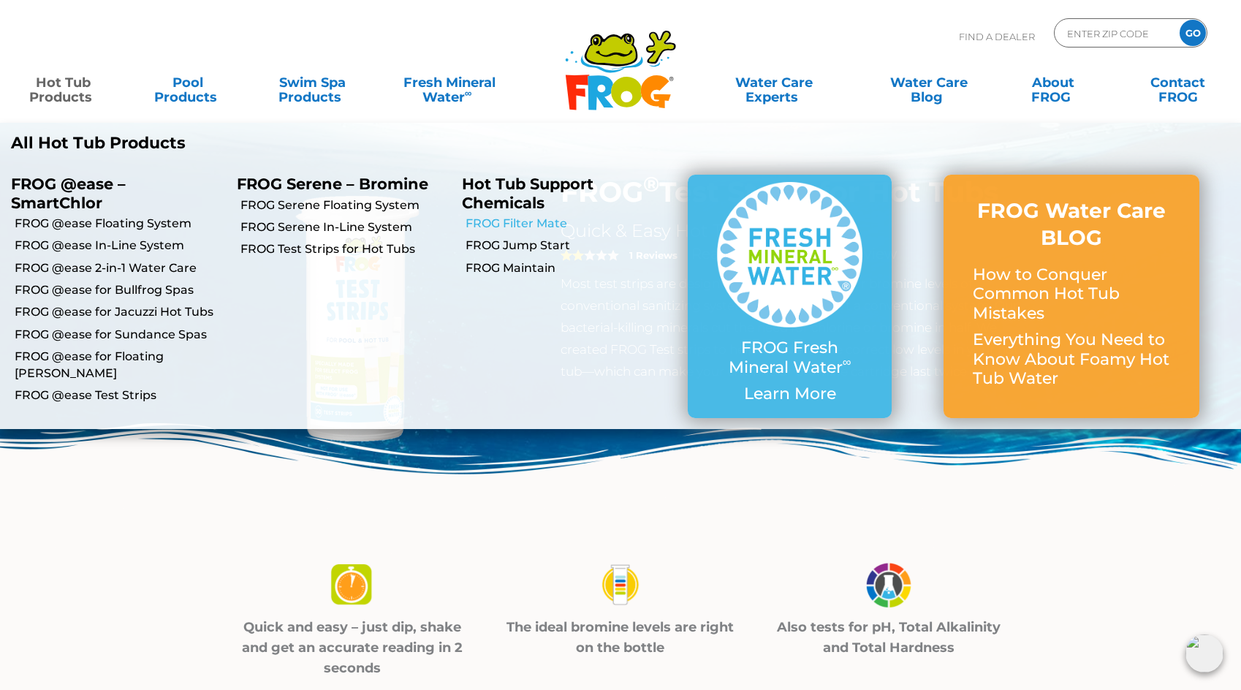
click at [502, 226] on link "FROG Filter Mate" at bounding box center [571, 224] width 211 height 16
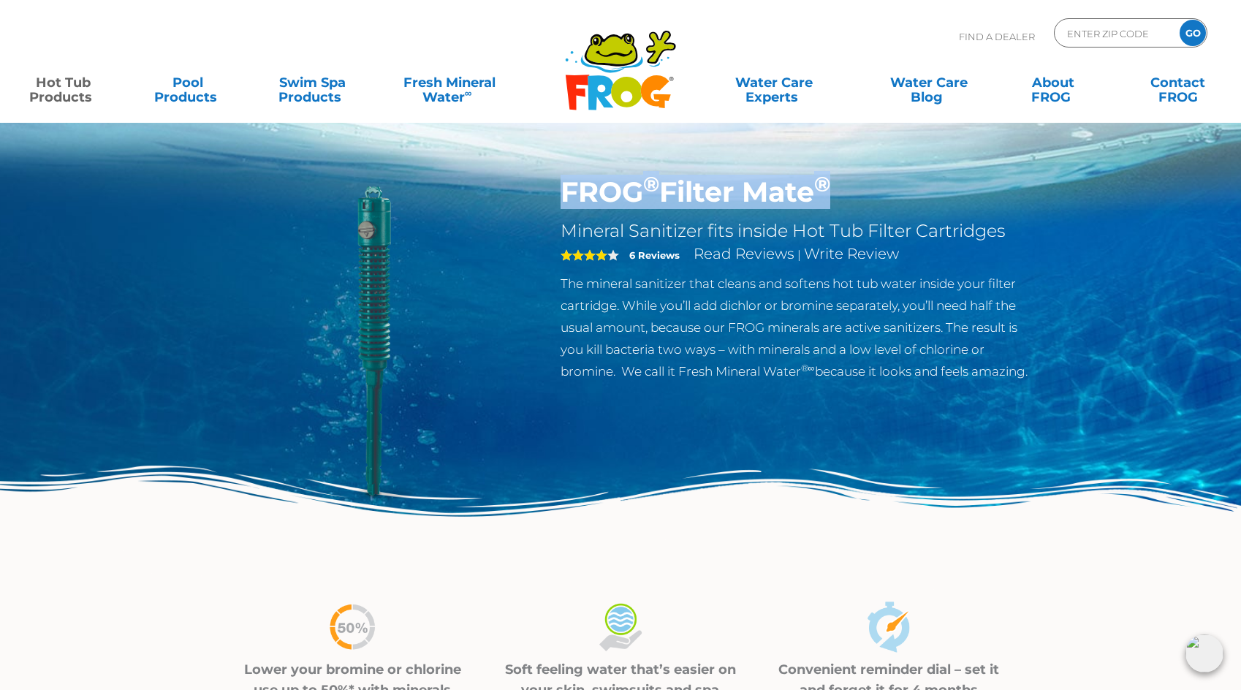
drag, startPoint x: 824, startPoint y: 189, endPoint x: 552, endPoint y: 199, distance: 272.0
click at [552, 199] on div "FROG ® Filter Mate ® Mineral Sanitizer fits inside Hot Tub Filter Cartridges 4 …" at bounding box center [799, 282] width 499 height 214
copy h1 "FROG ® Filter Mate ®"
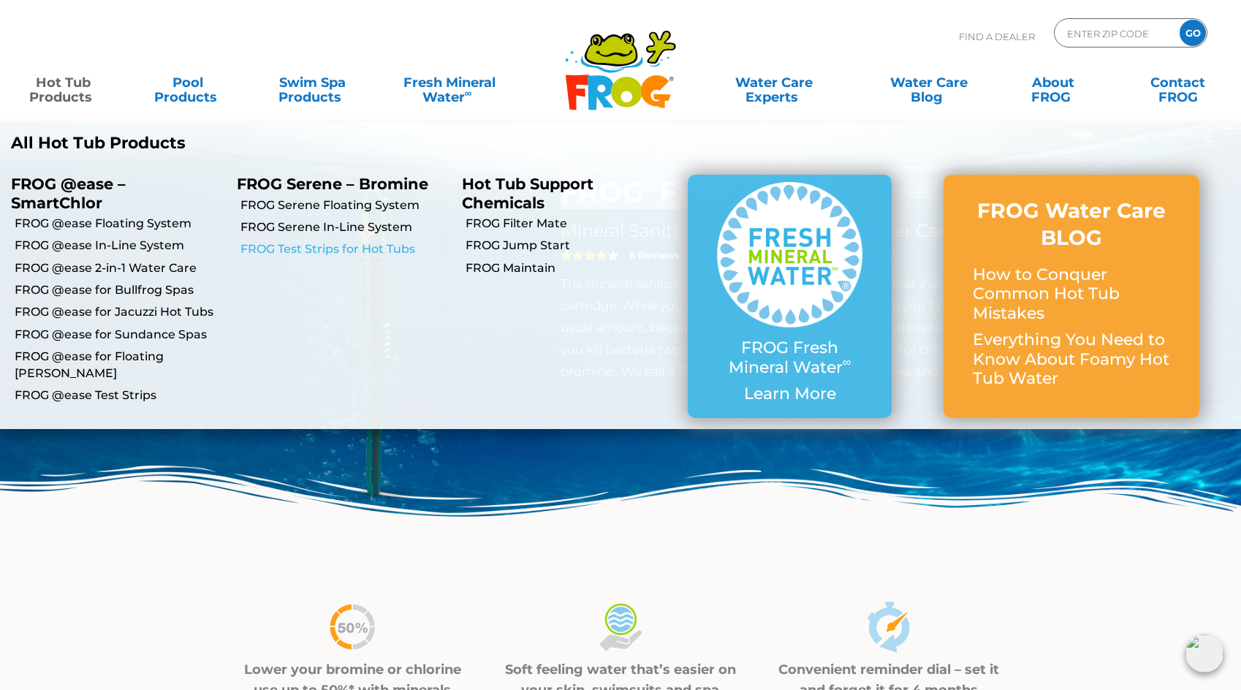
click at [278, 250] on link "FROG Test Strips for Hot Tubs" at bounding box center [345, 249] width 211 height 16
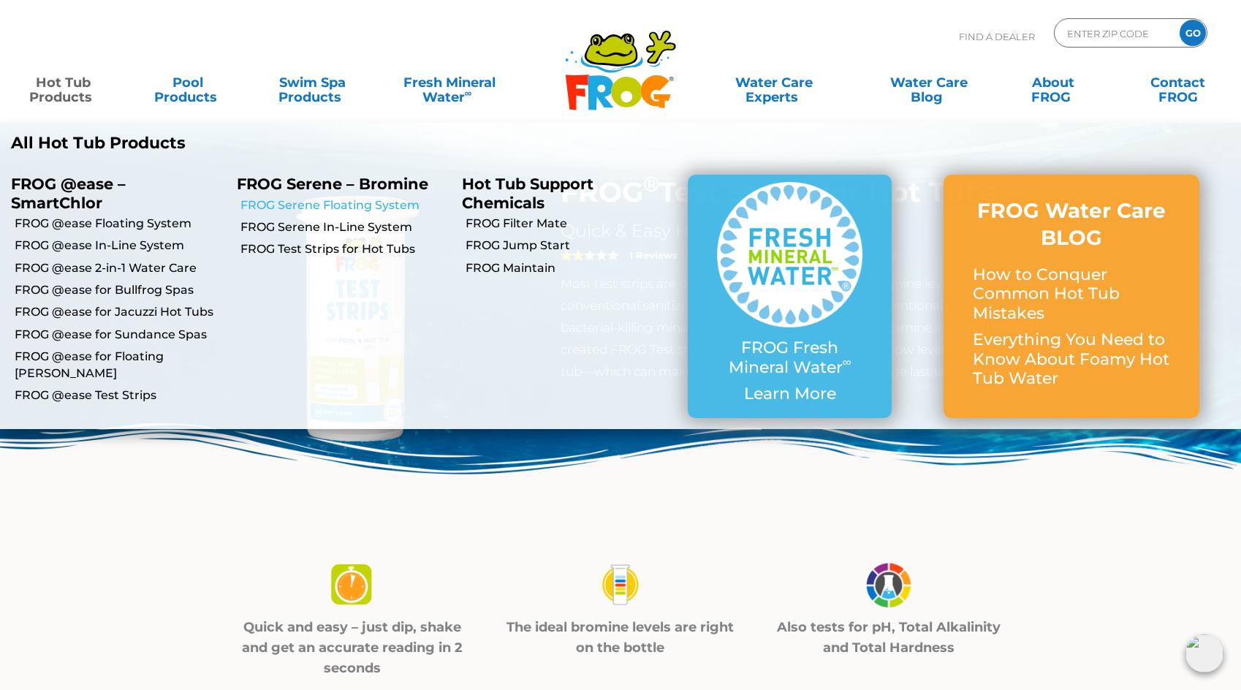
click at [320, 207] on link "FROG Serene Floating System" at bounding box center [345, 205] width 211 height 16
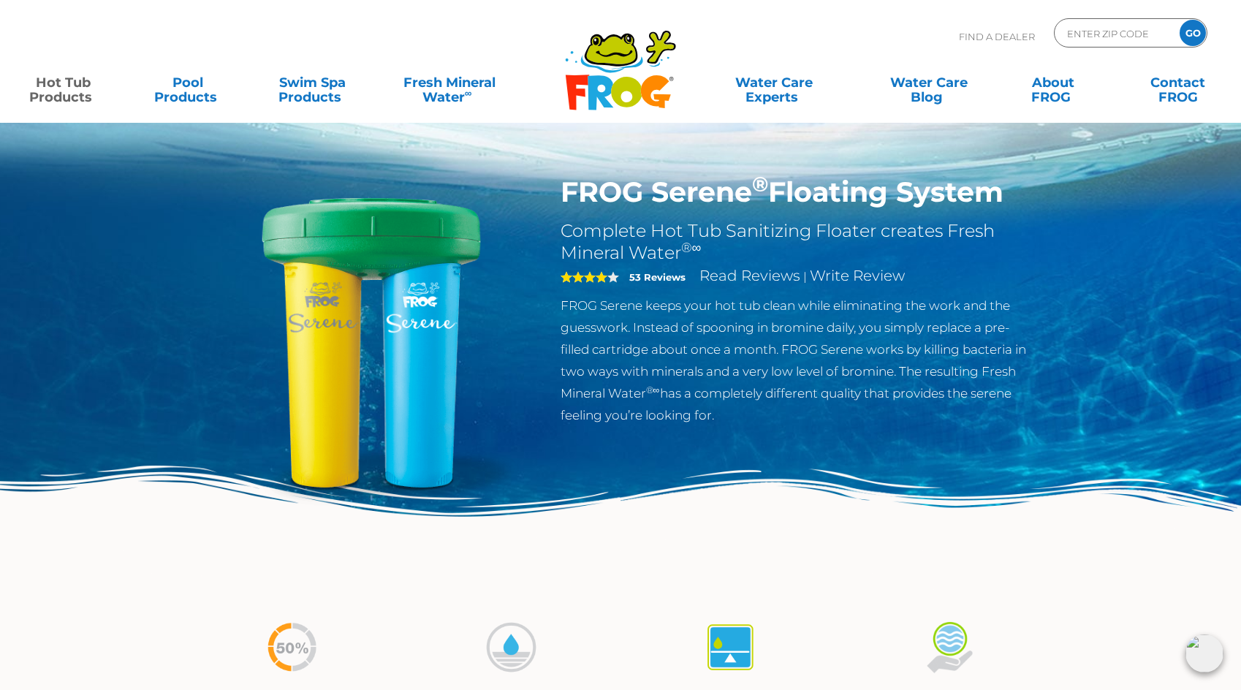
click at [164, 268] on div "FROG Serene ® Floating System Complete Hot Tub Sanitizing Floater creates Fresh…" at bounding box center [620, 301] width 1241 height 602
click at [420, 369] on img at bounding box center [371, 342] width 335 height 335
click at [987, 491] on img at bounding box center [620, 534] width 1241 height 136
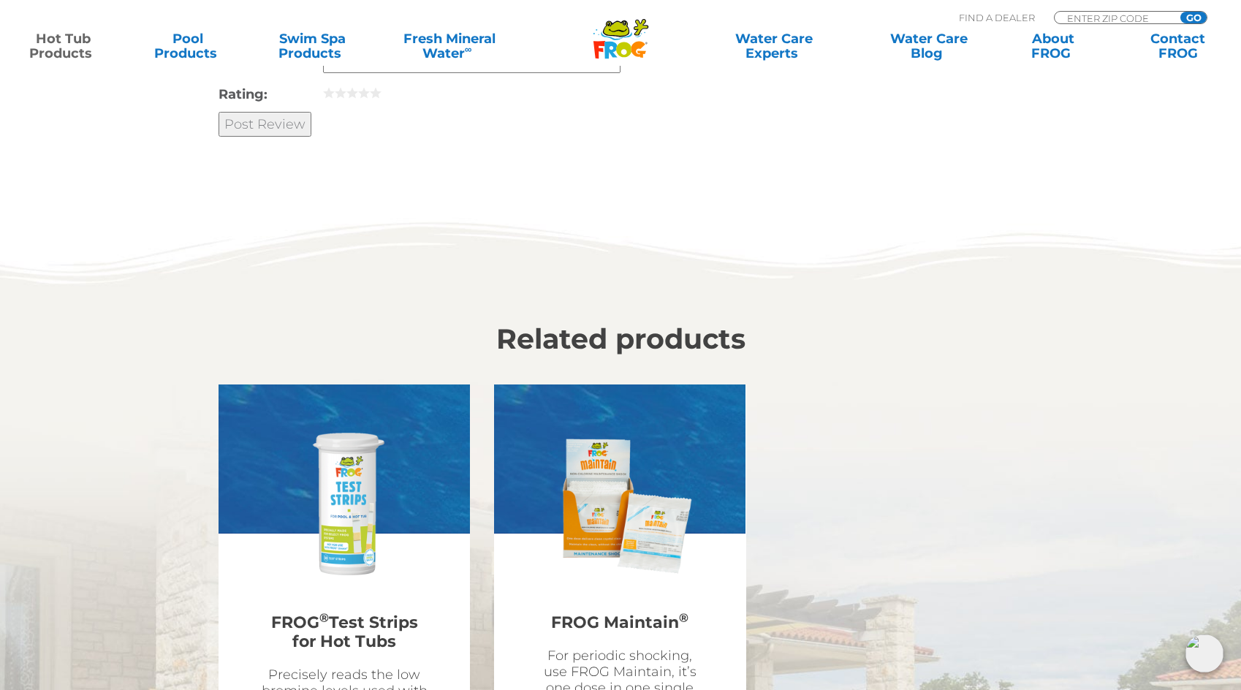
scroll to position [3252, 0]
